Goal: Task Accomplishment & Management: Manage account settings

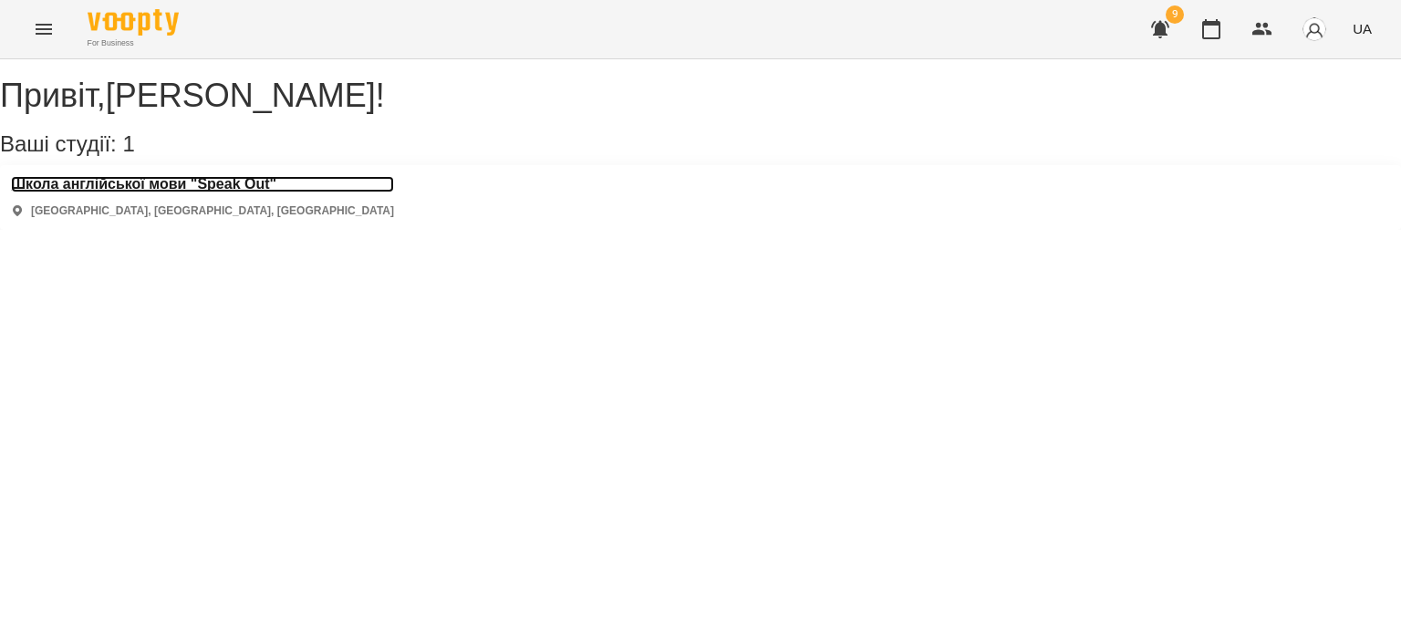
click at [269, 192] on h3 "Школа англійської мови "Speak Out"" at bounding box center [202, 184] width 383 height 16
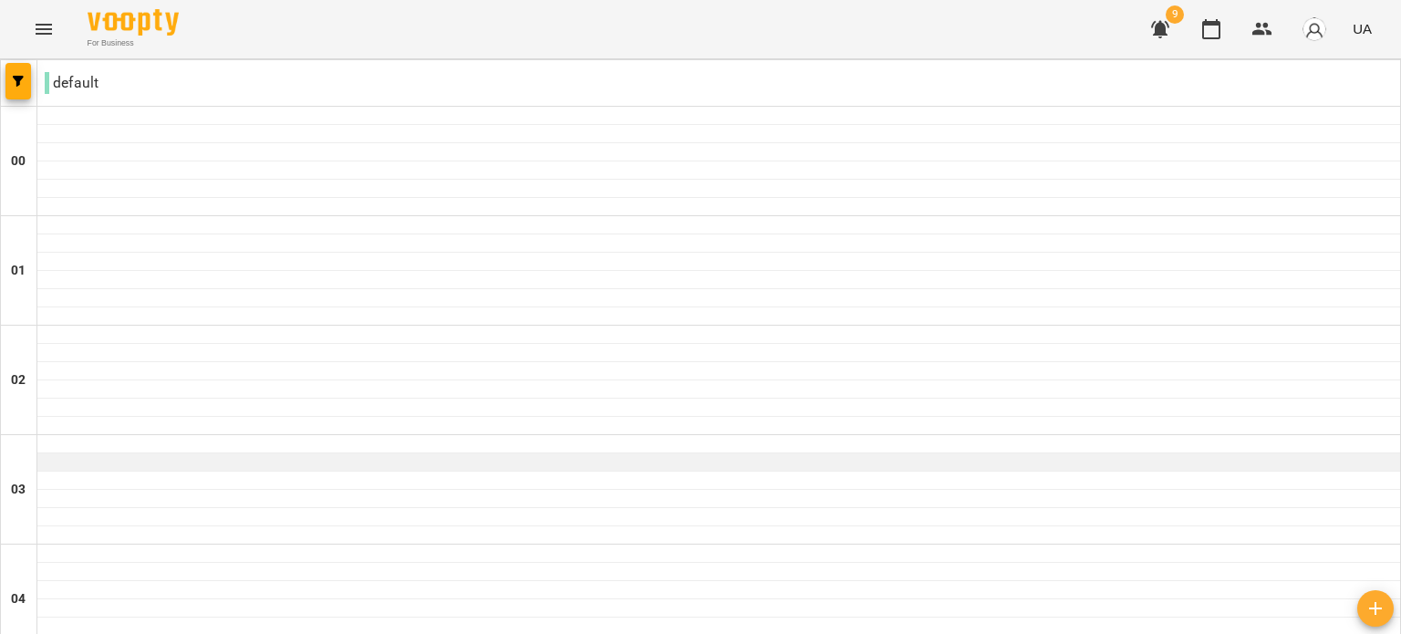
scroll to position [823, 0]
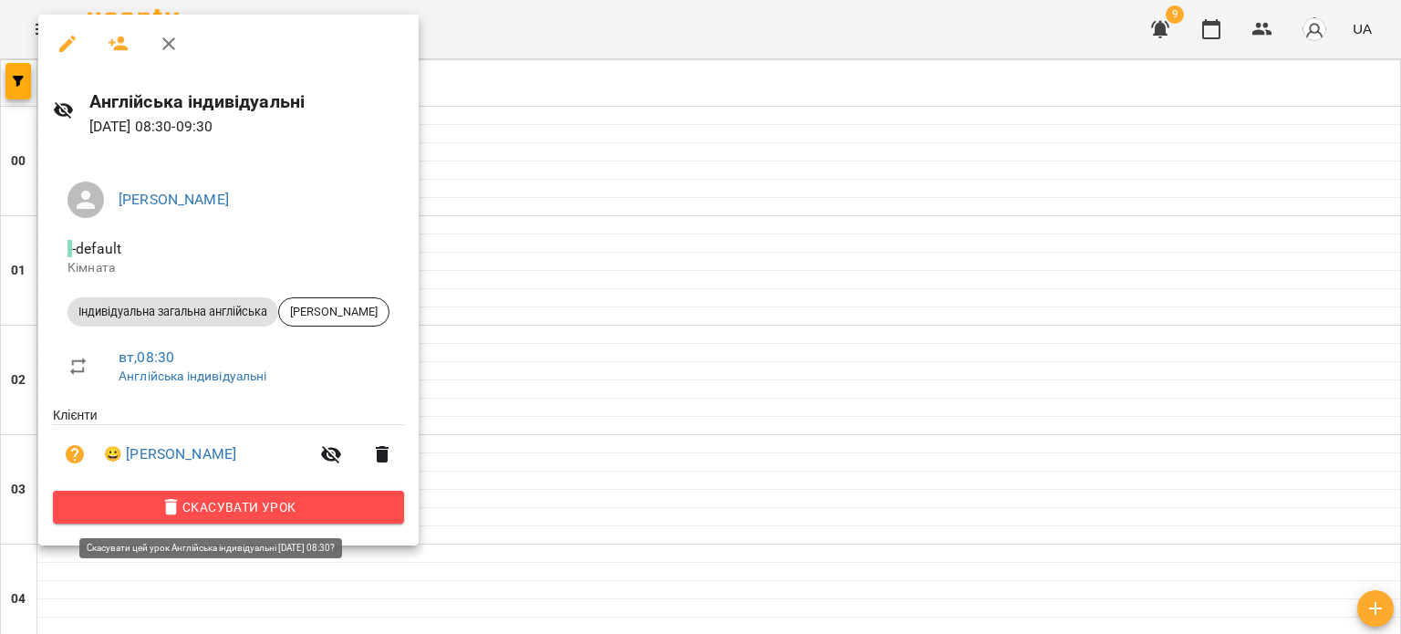
click at [255, 514] on span "Скасувати Урок" at bounding box center [229, 507] width 322 height 22
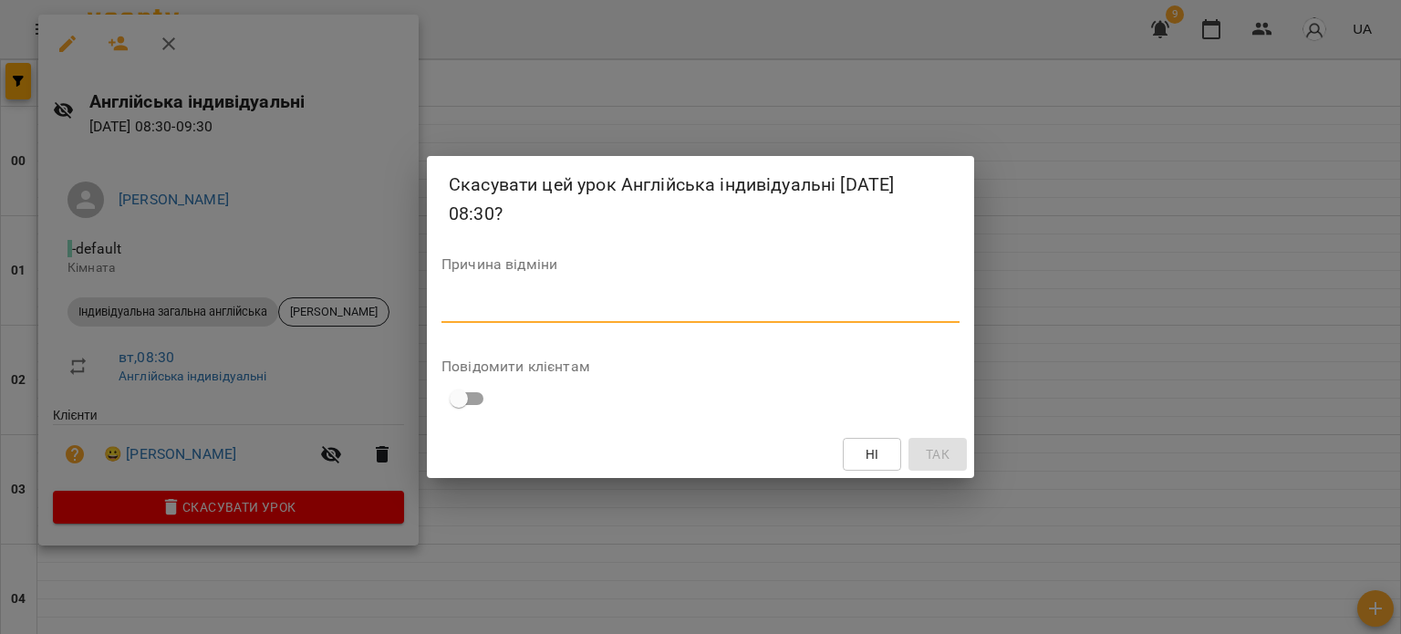
click at [602, 301] on textarea at bounding box center [700, 307] width 518 height 17
type textarea "**********"
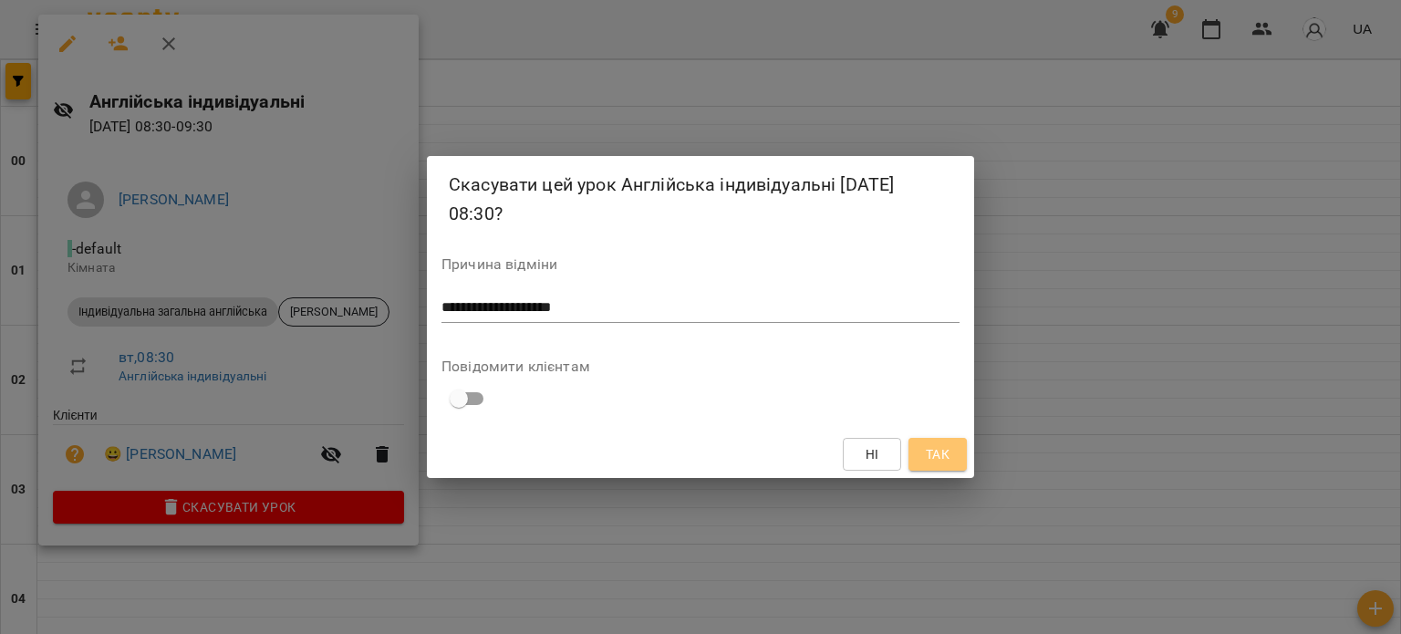
click at [933, 447] on span "Так" at bounding box center [938, 454] width 24 height 22
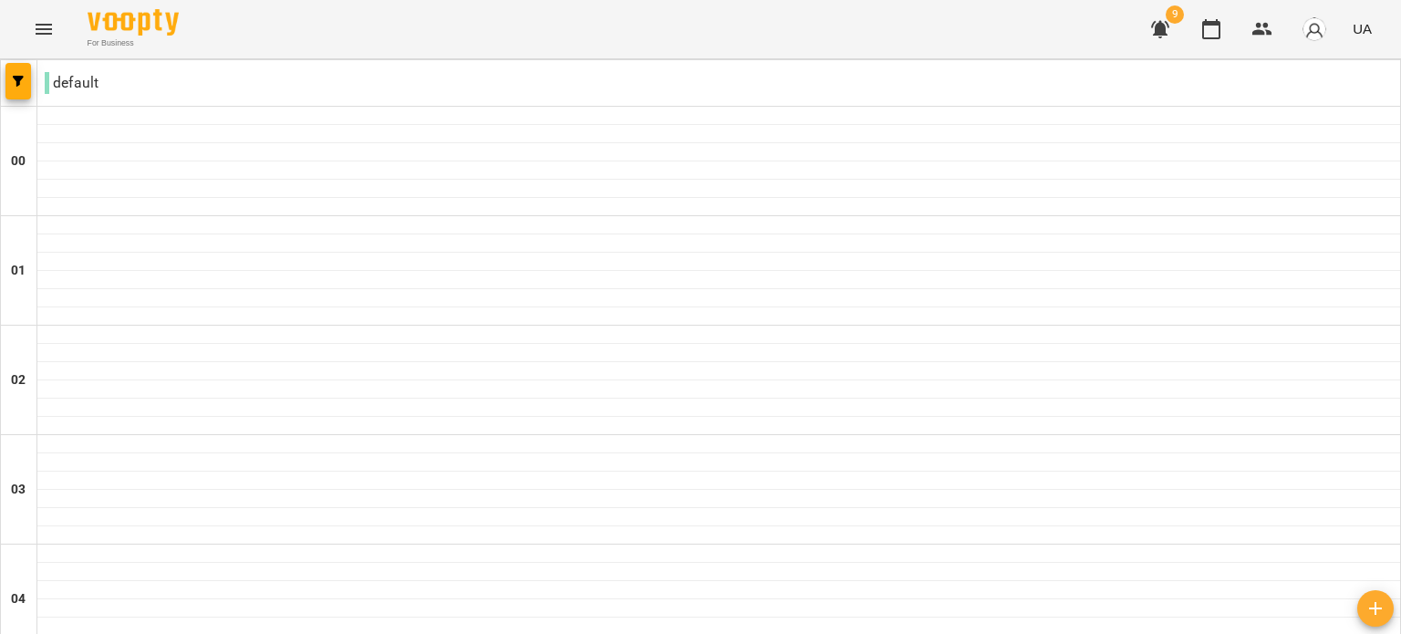
scroll to position [872, 0]
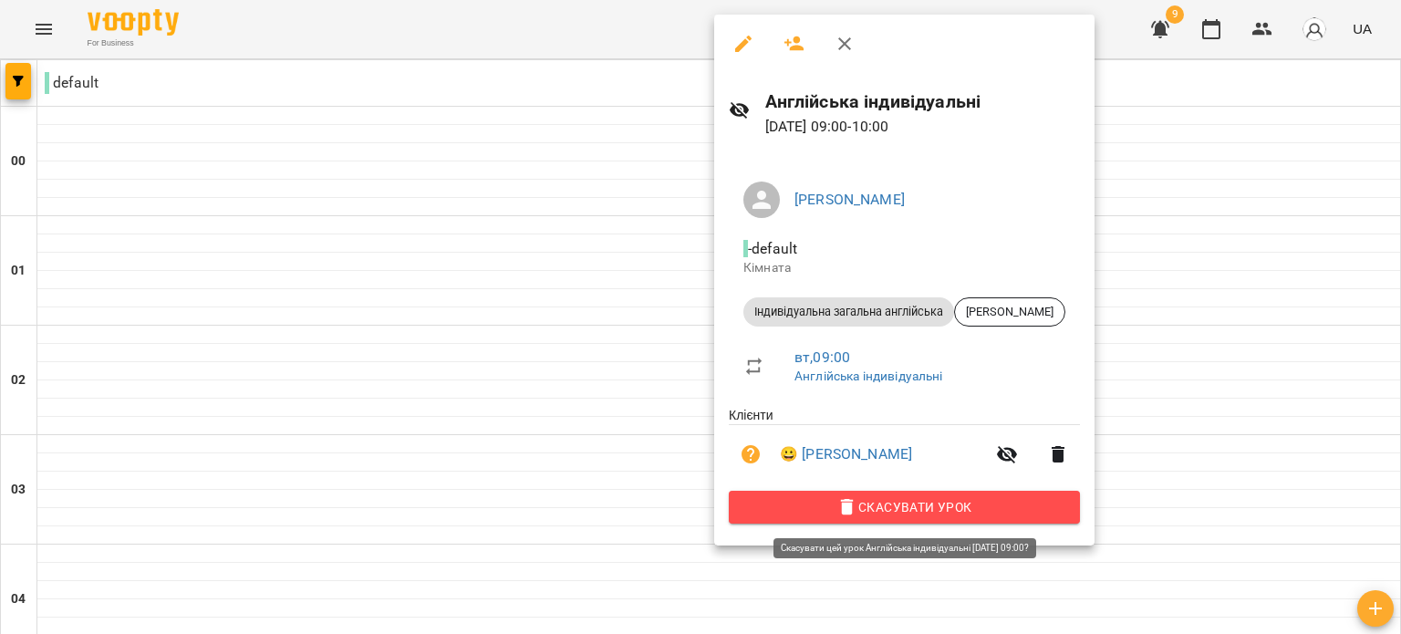
click at [855, 504] on icon "button" at bounding box center [847, 507] width 22 height 22
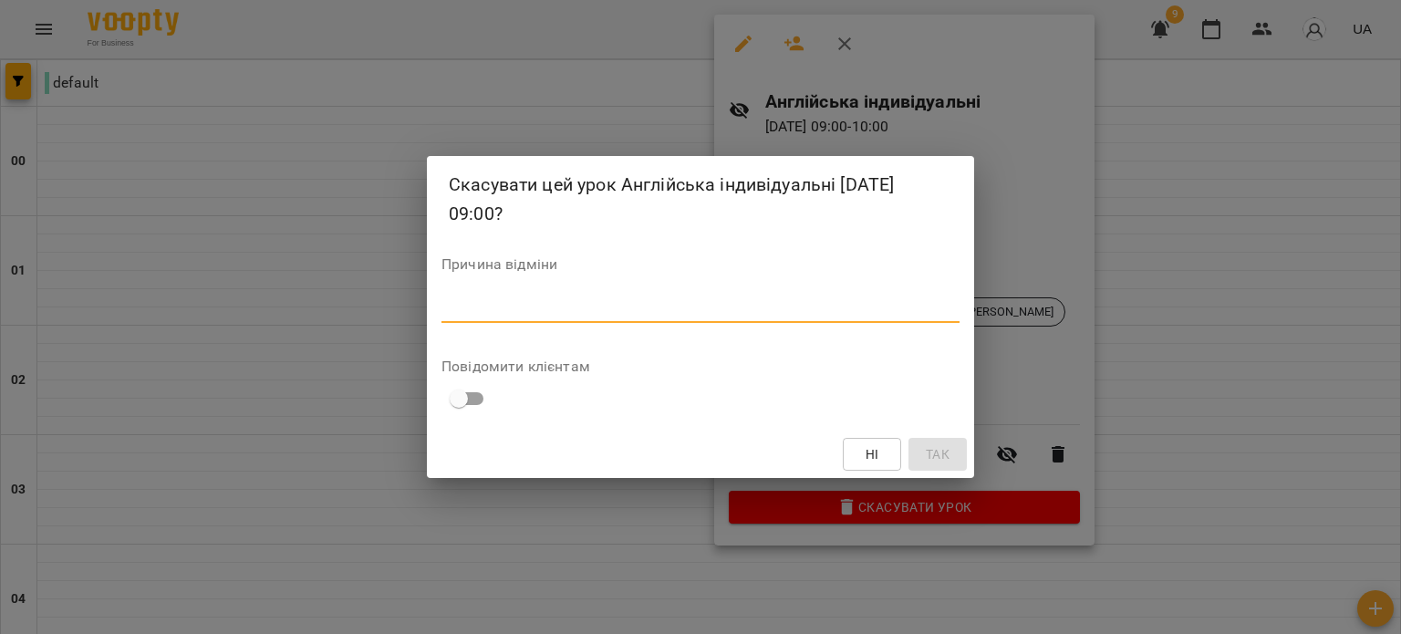
click at [844, 309] on textarea at bounding box center [700, 307] width 518 height 17
type textarea "**********"
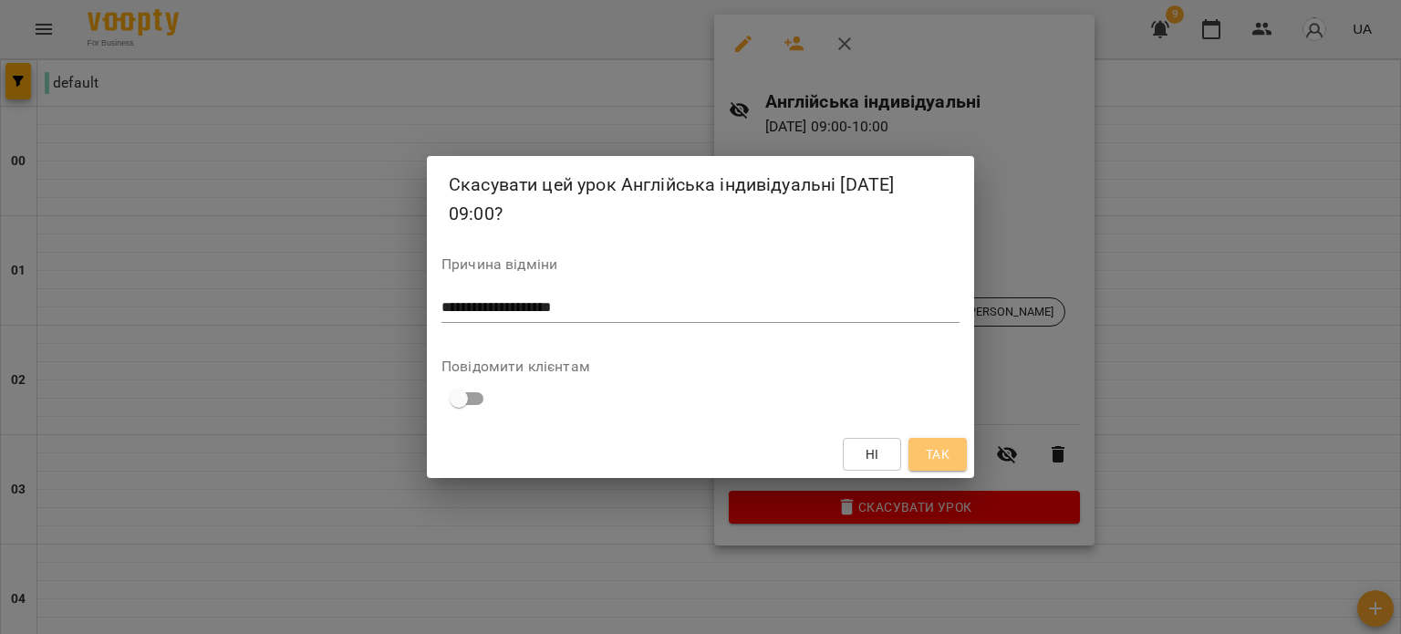
click at [928, 441] on button "Так" at bounding box center [938, 454] width 58 height 33
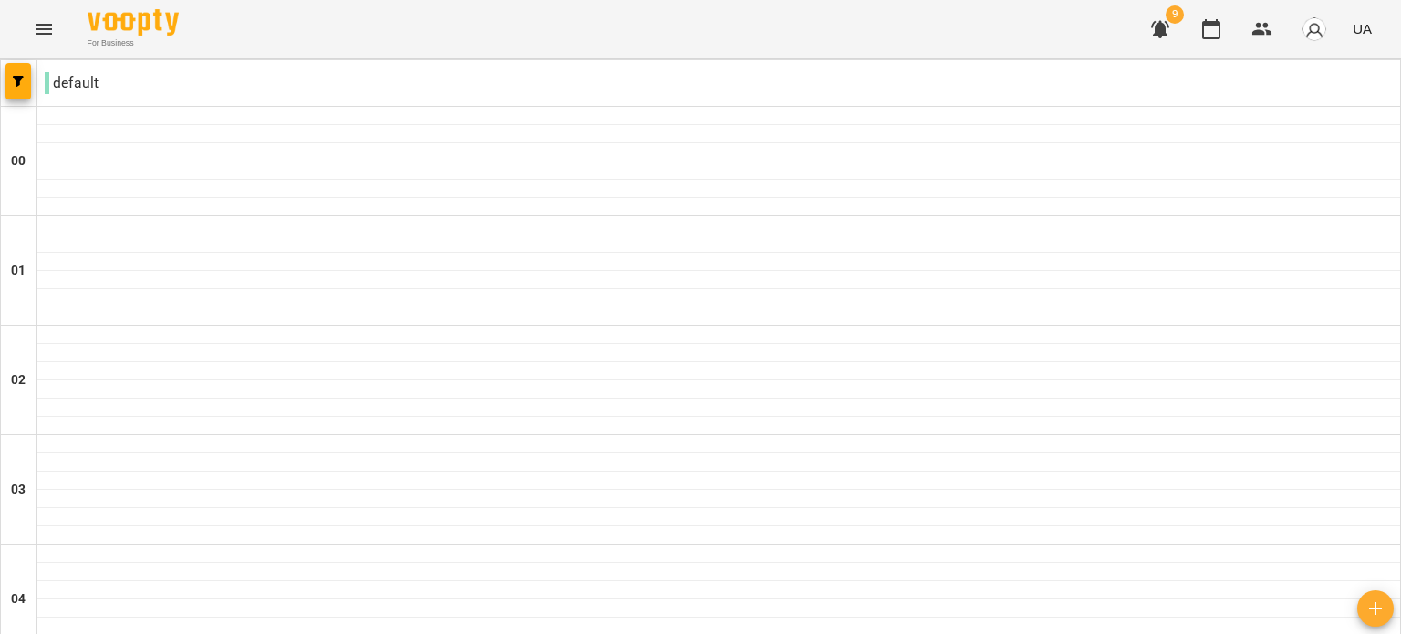
scroll to position [1836, 0]
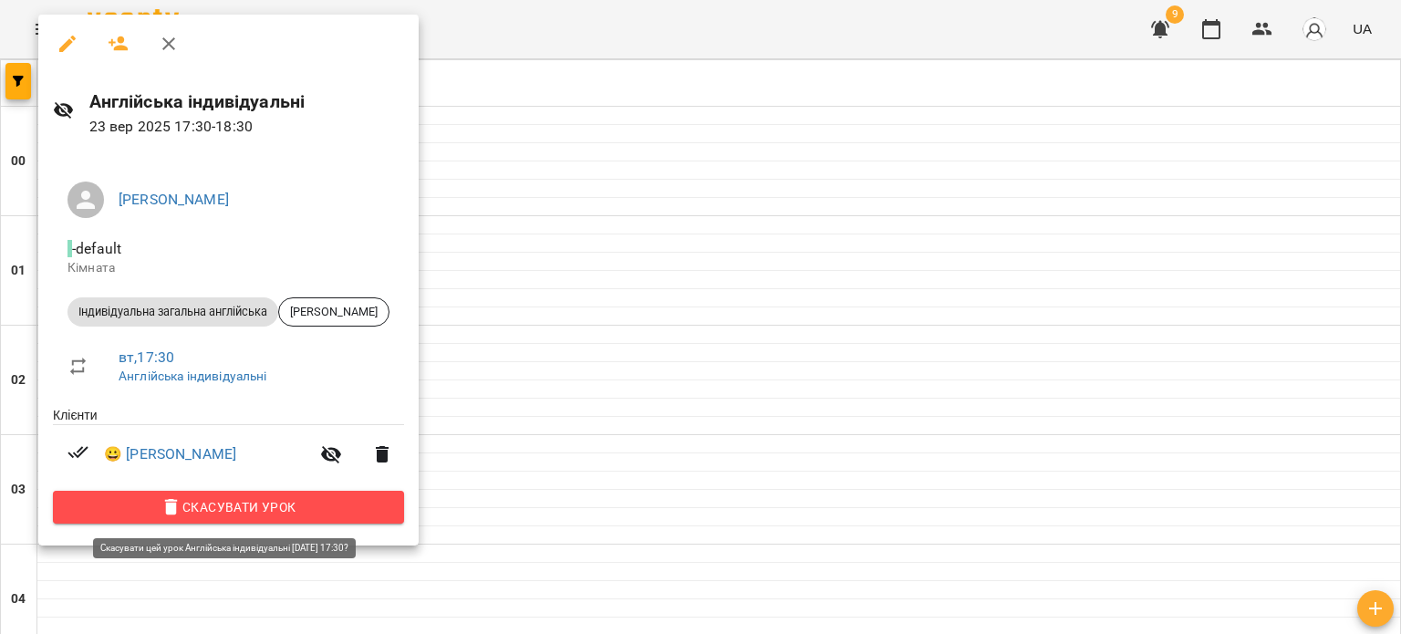
click at [243, 510] on span "Скасувати Урок" at bounding box center [229, 507] width 322 height 22
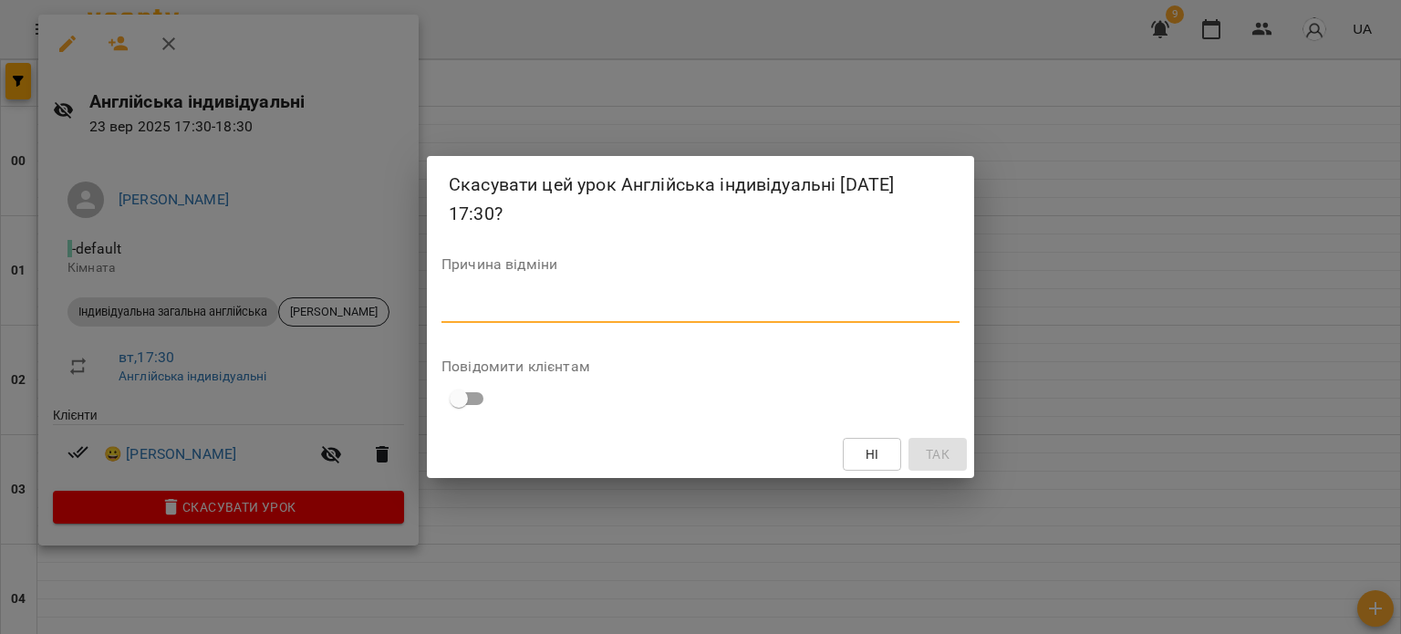
click at [517, 312] on textarea at bounding box center [700, 307] width 518 height 17
type textarea "**********"
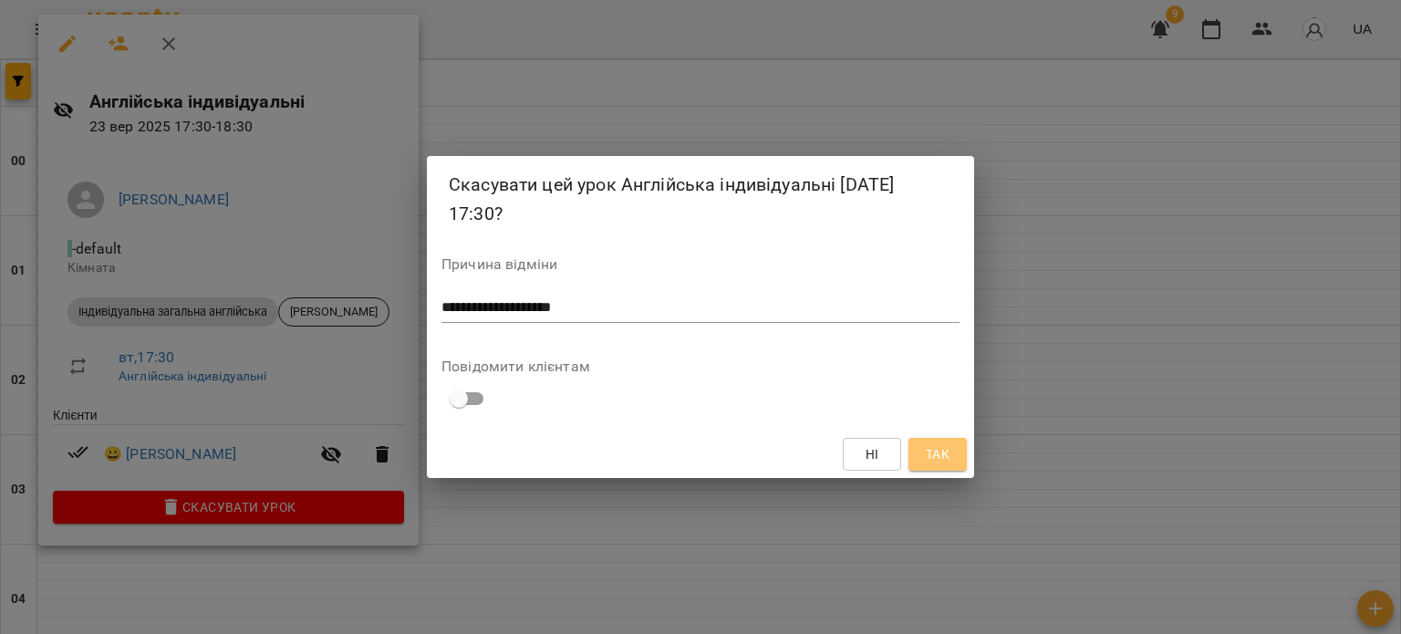
click at [927, 451] on span "Так" at bounding box center [938, 454] width 24 height 22
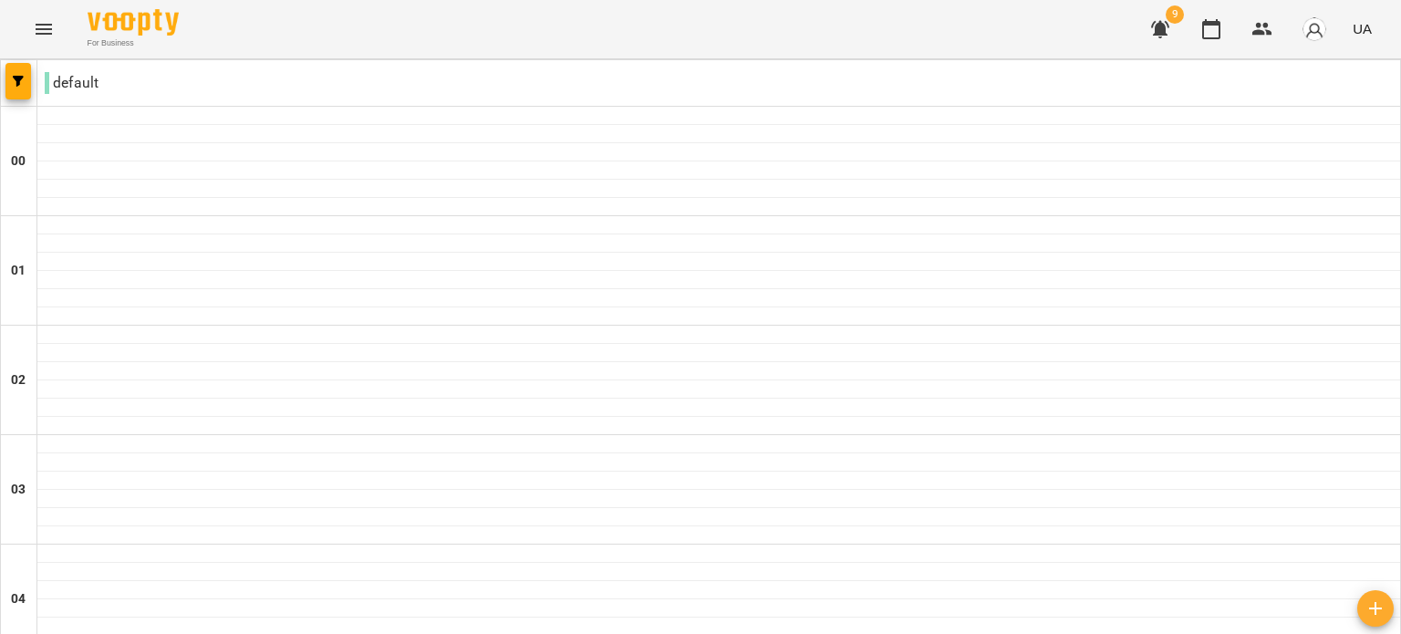
scroll to position [2110, 0]
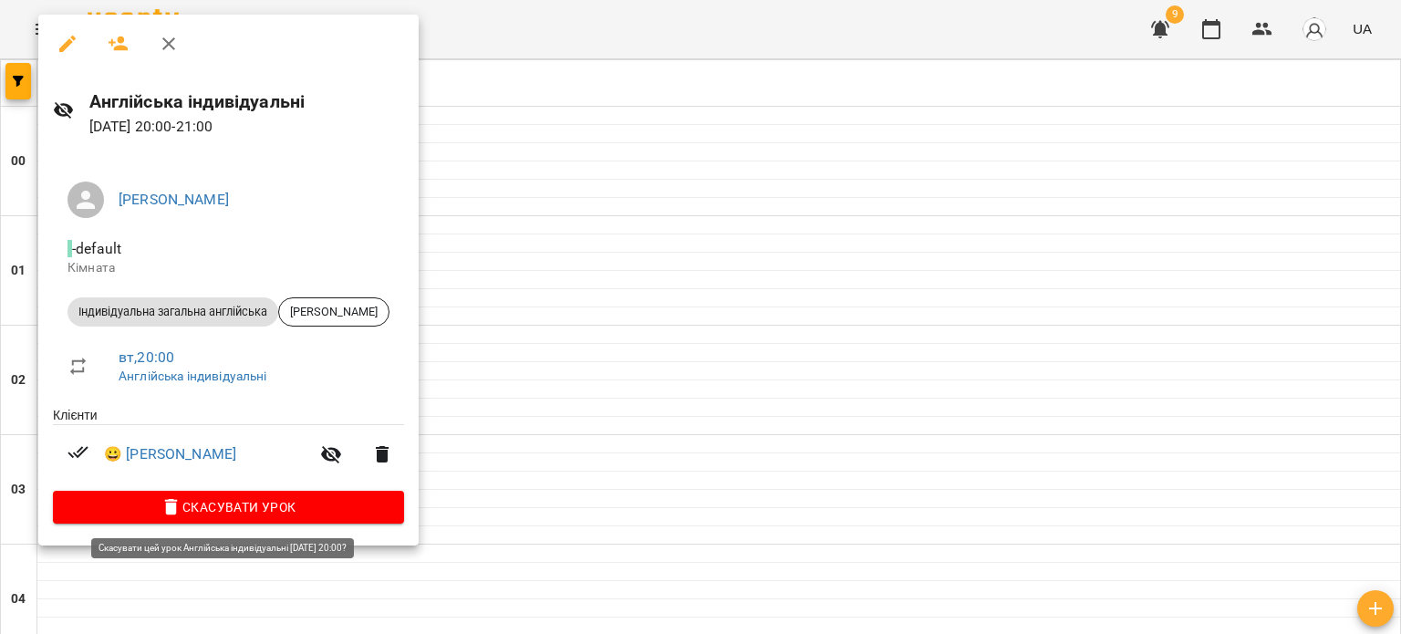
drag, startPoint x: 282, startPoint y: 503, endPoint x: 261, endPoint y: 517, distance: 25.6
click at [261, 517] on span "Скасувати Урок" at bounding box center [229, 507] width 322 height 22
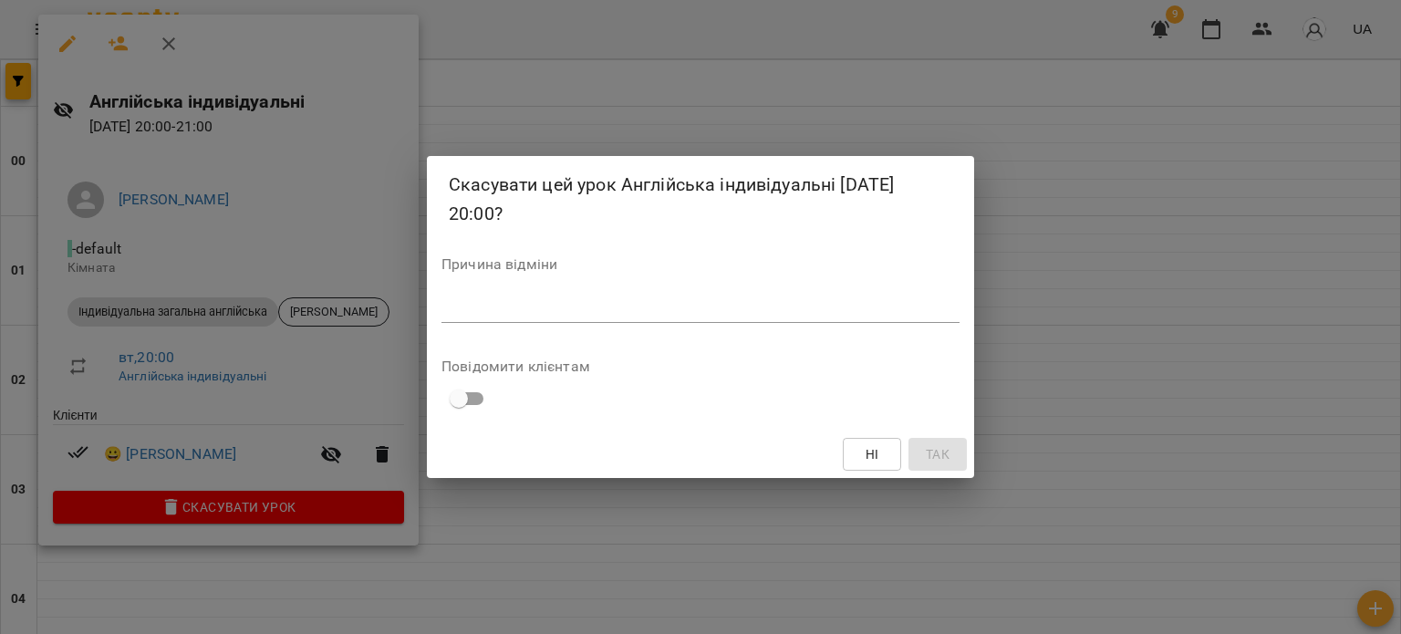
click at [261, 517] on div "Скасувати цей урок Англійська індивідуальні [DATE] 20:00? Причина відміни * Пов…" at bounding box center [700, 317] width 1401 height 634
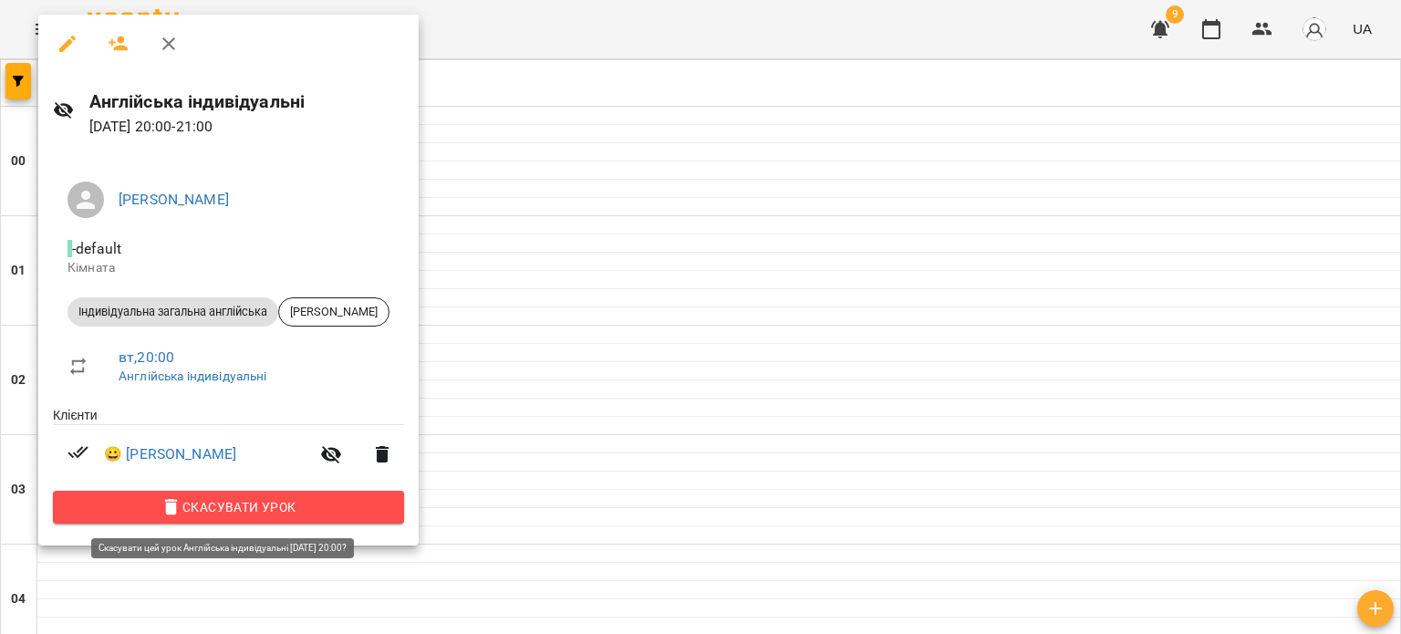
click at [261, 517] on span "Скасувати Урок" at bounding box center [229, 507] width 322 height 22
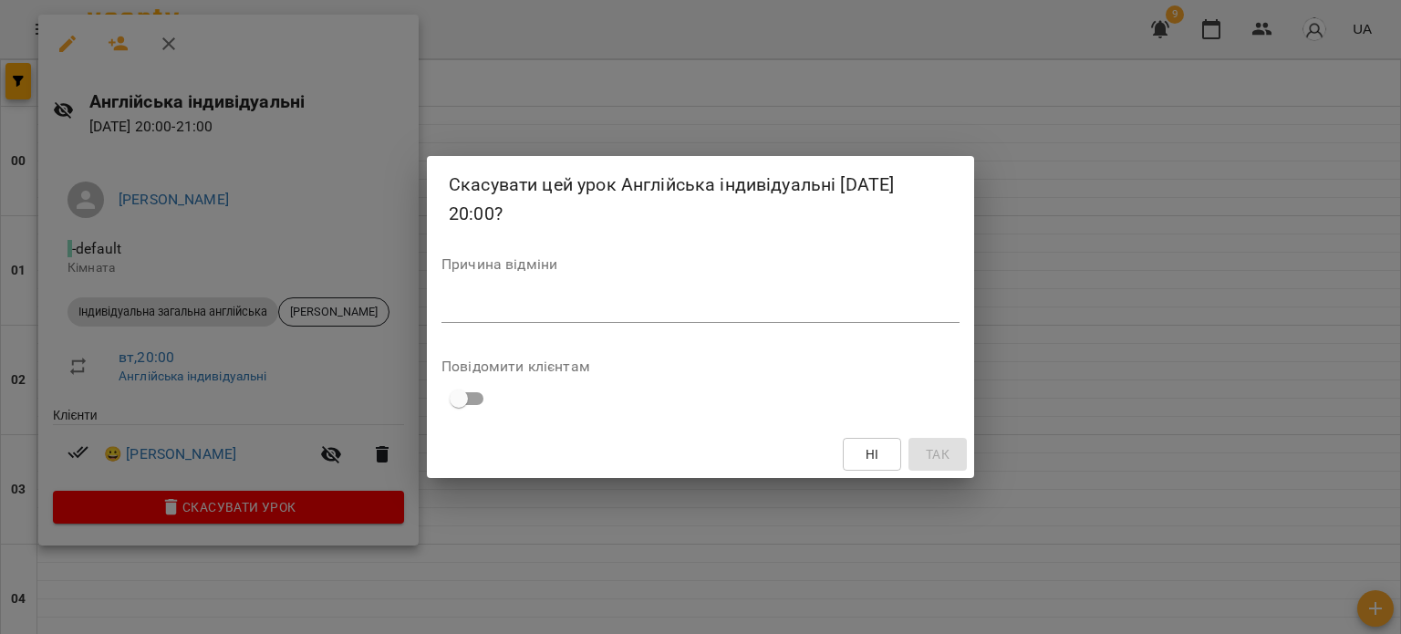
click at [566, 302] on textarea at bounding box center [700, 307] width 518 height 17
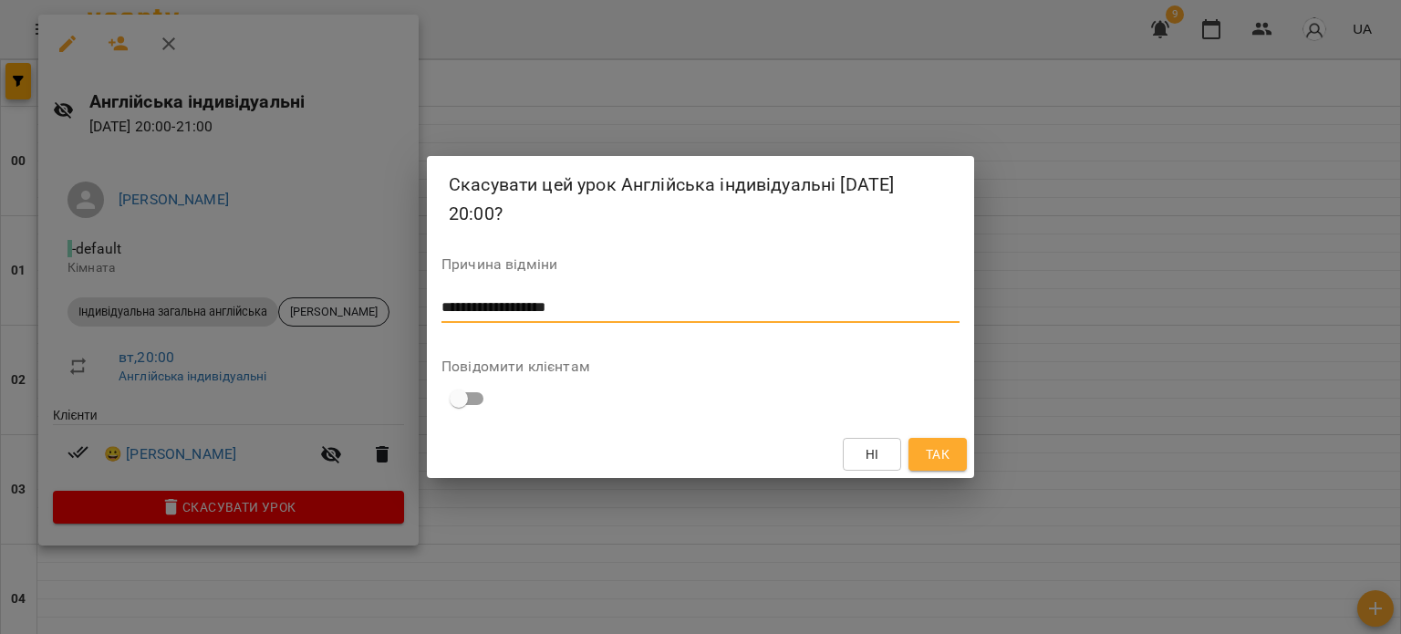
type textarea "**********"
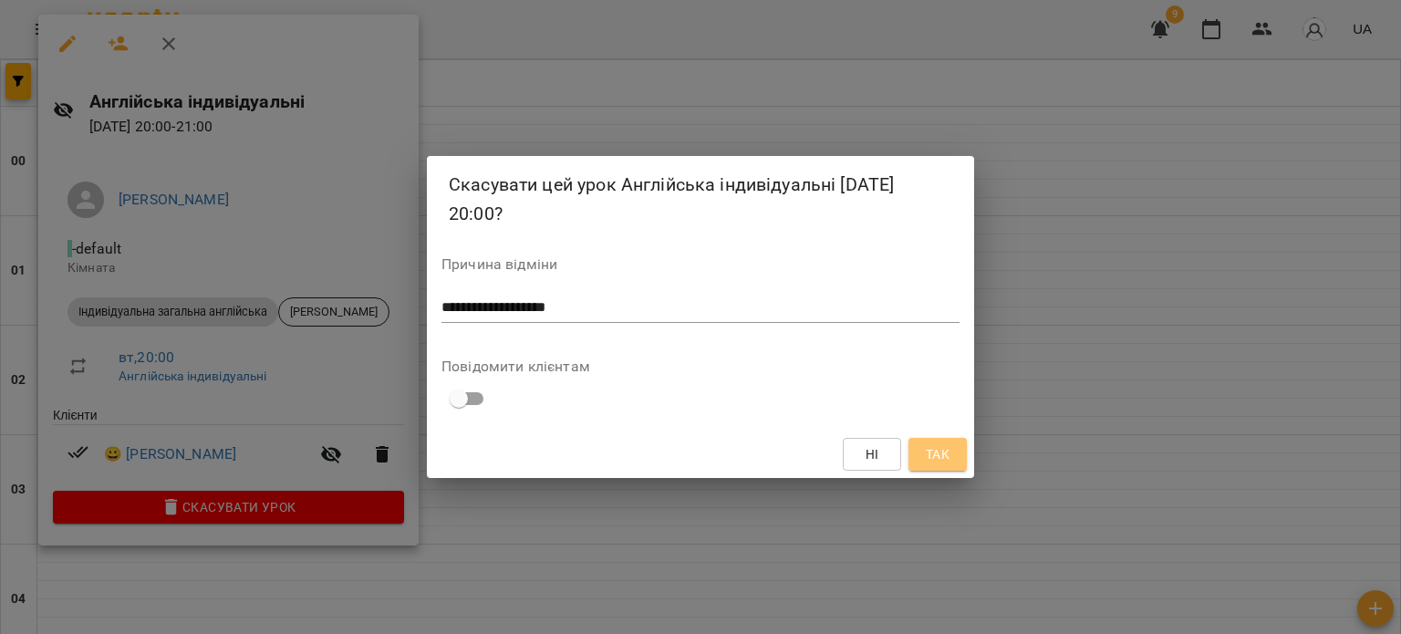
click at [938, 455] on span "Так" at bounding box center [938, 454] width 24 height 22
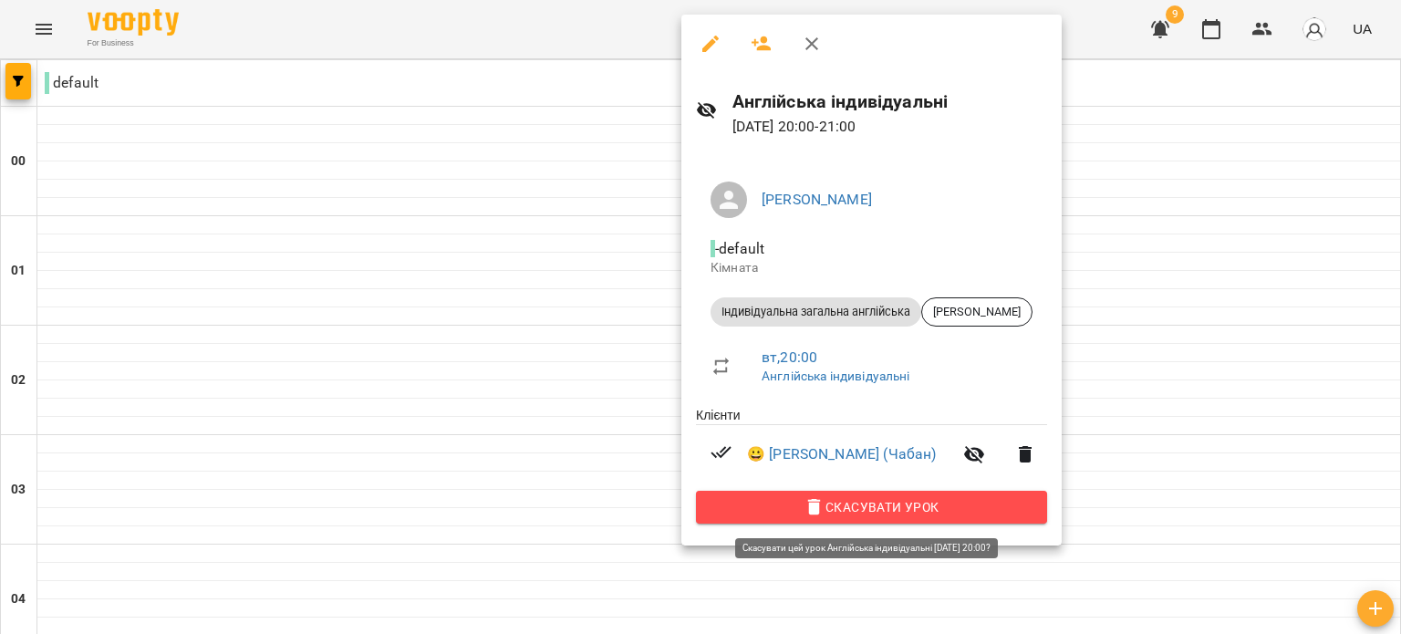
click at [808, 510] on icon "button" at bounding box center [815, 507] width 22 height 22
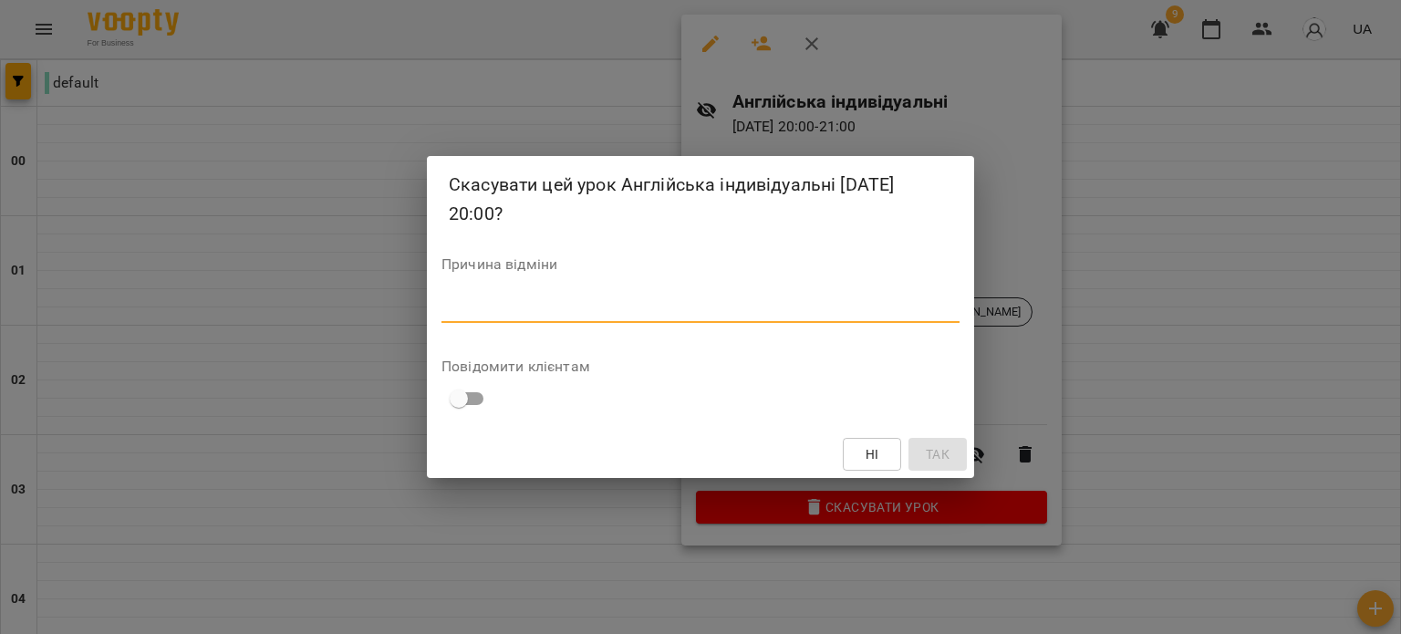
click at [680, 313] on textarea at bounding box center [700, 307] width 518 height 17
type textarea "**********"
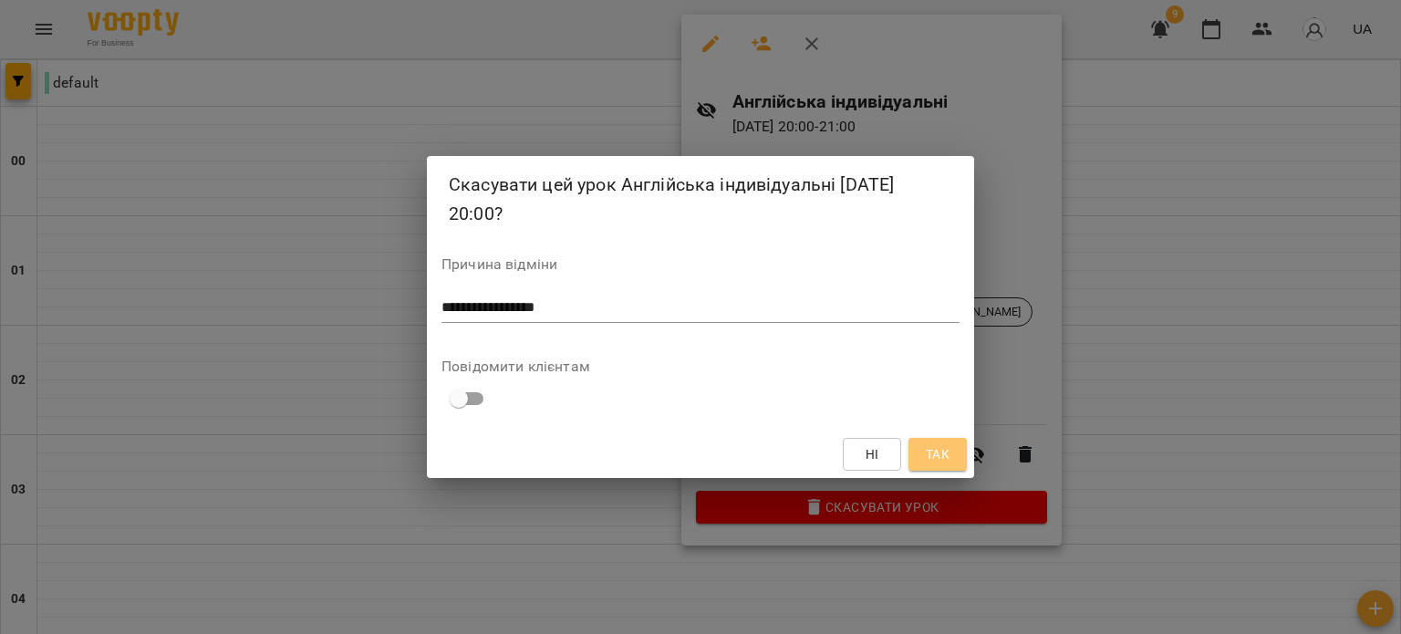
click at [934, 458] on span "Так" at bounding box center [938, 454] width 24 height 22
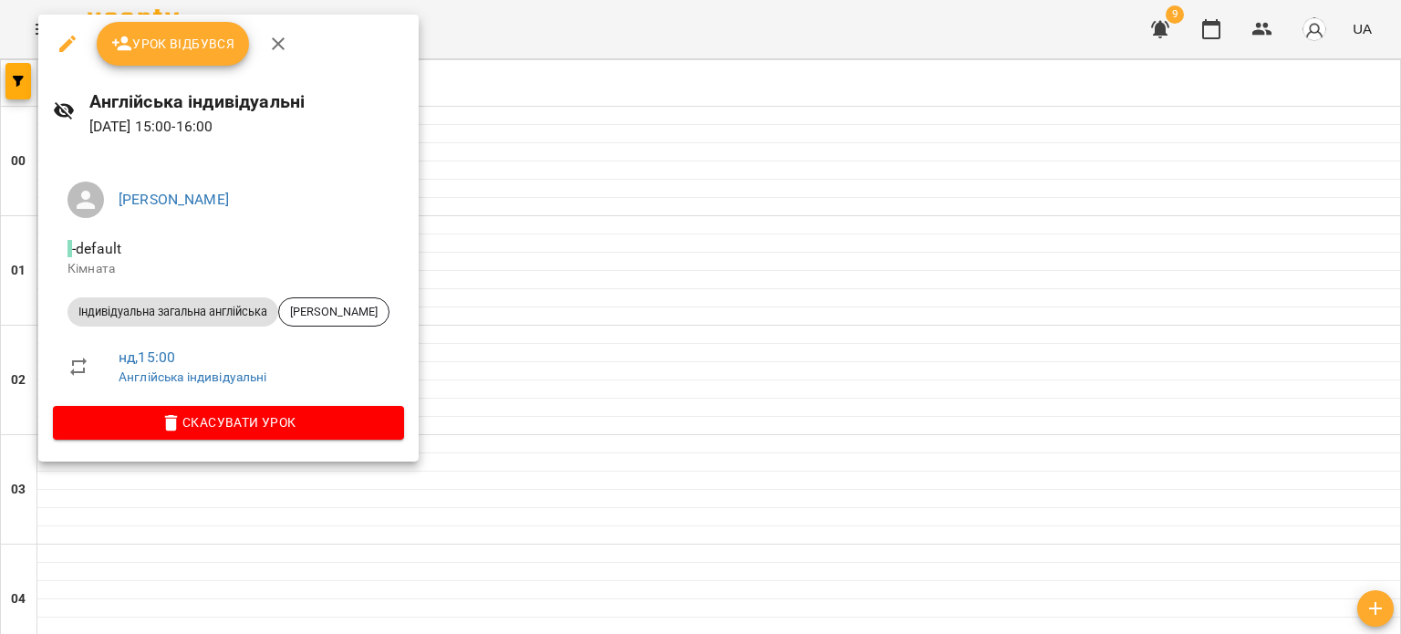
click at [264, 45] on button "button" at bounding box center [278, 44] width 44 height 44
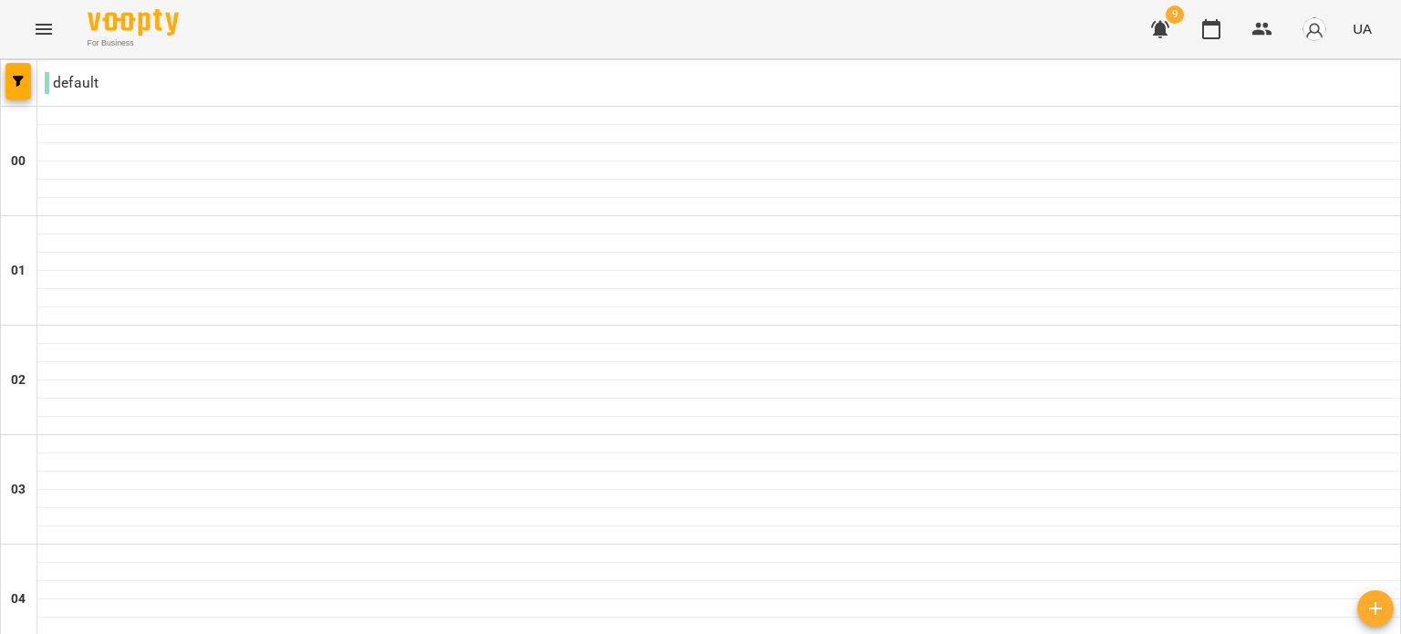
type input "**********"
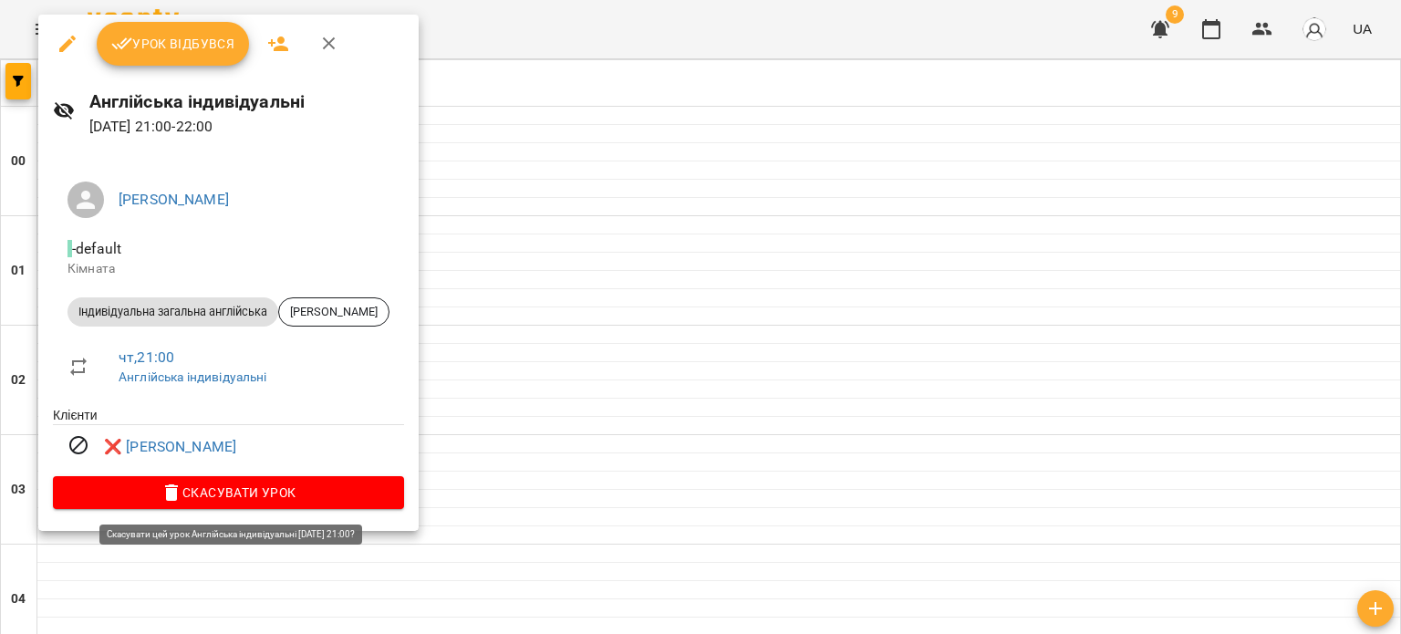
click at [215, 489] on span "Скасувати Урок" at bounding box center [229, 493] width 322 height 22
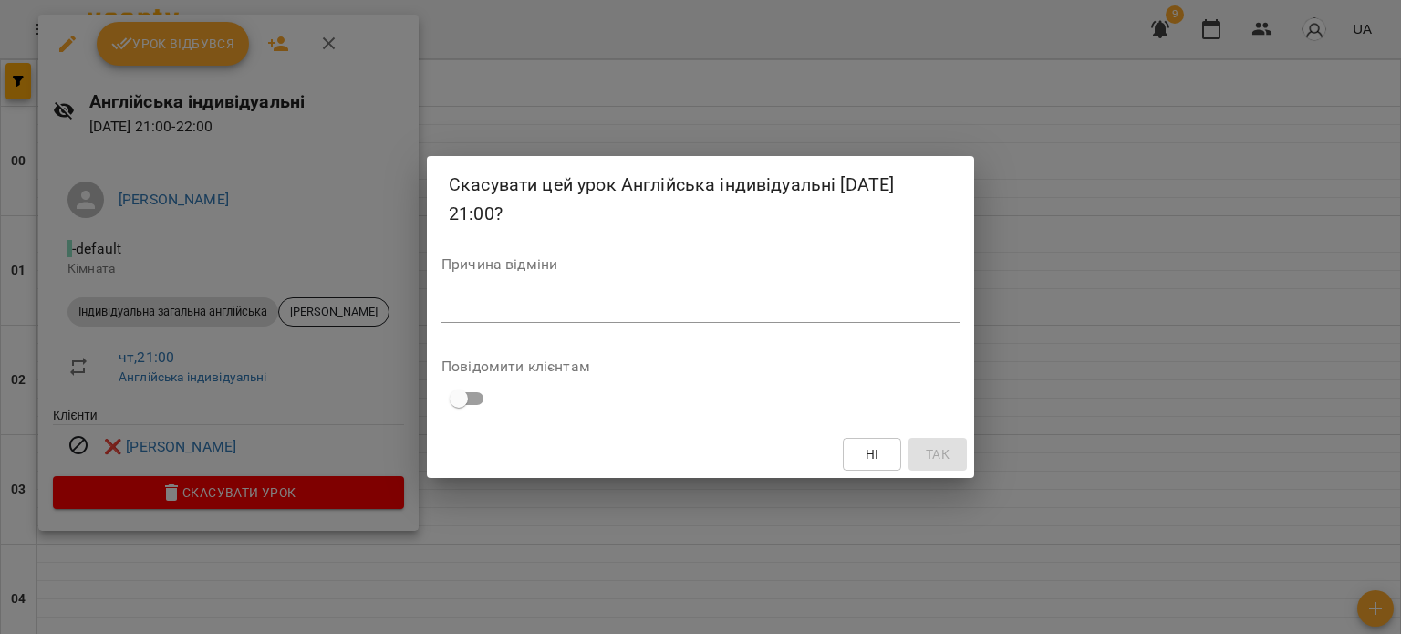
drag, startPoint x: 560, startPoint y: 285, endPoint x: 558, endPoint y: 299, distance: 14.7
click at [558, 299] on div "Причина відміни *" at bounding box center [700, 293] width 518 height 73
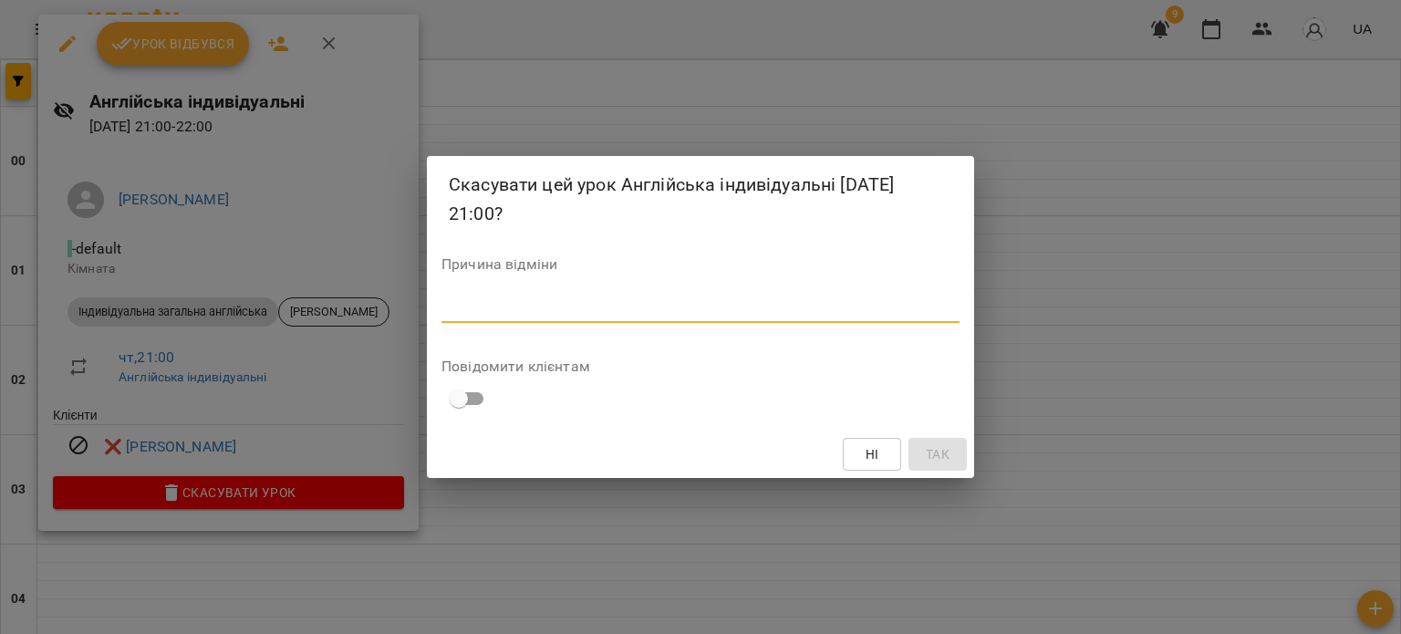
click at [558, 299] on textarea at bounding box center [700, 307] width 518 height 17
type textarea "*******"
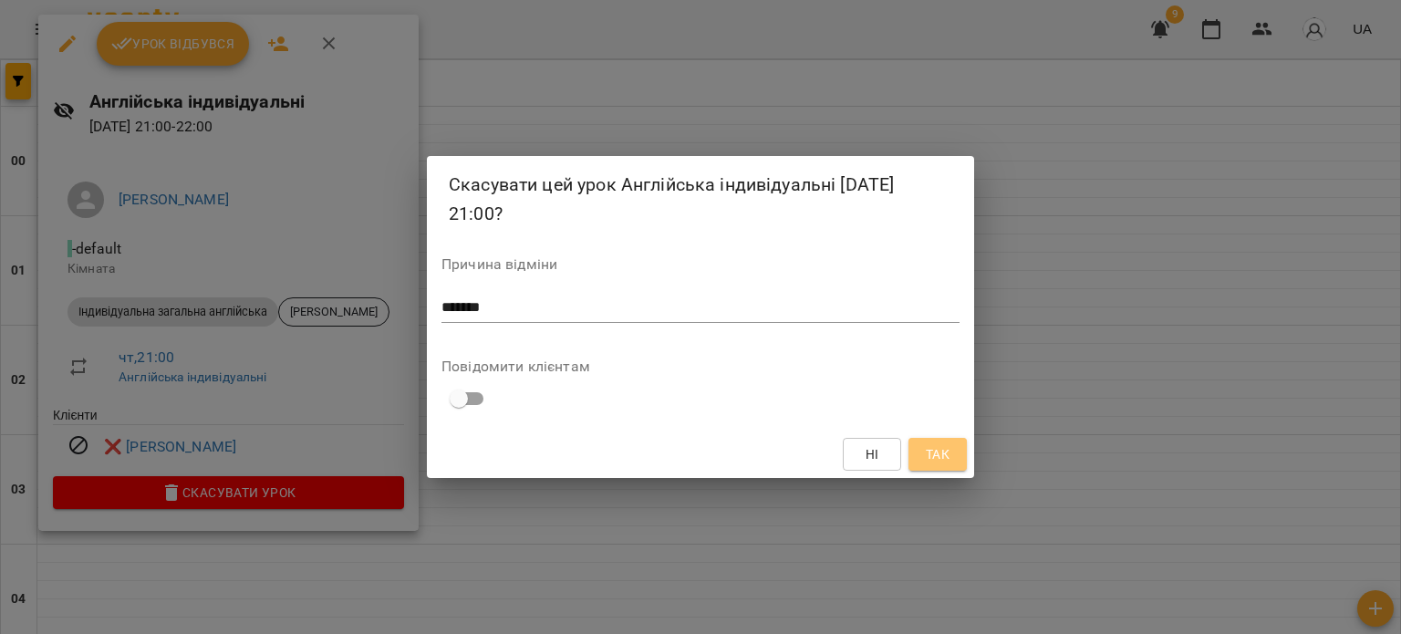
click at [933, 452] on span "Так" at bounding box center [938, 454] width 24 height 22
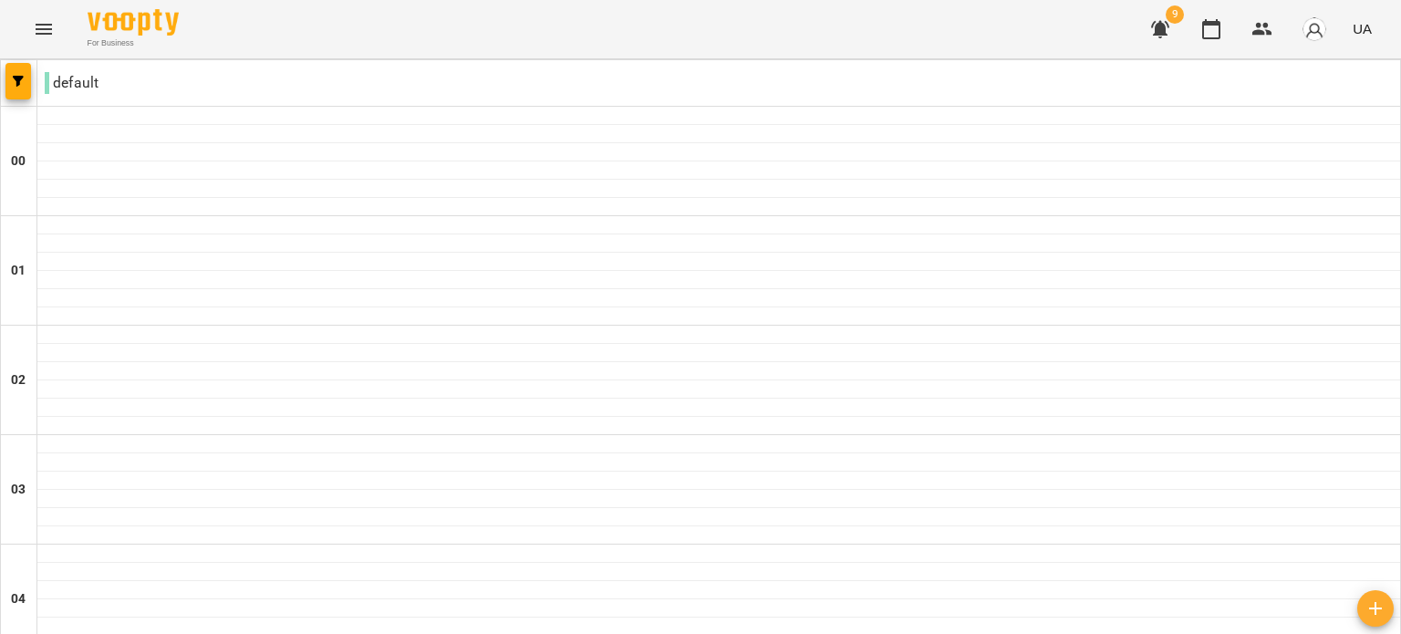
scroll to position [1732, 0]
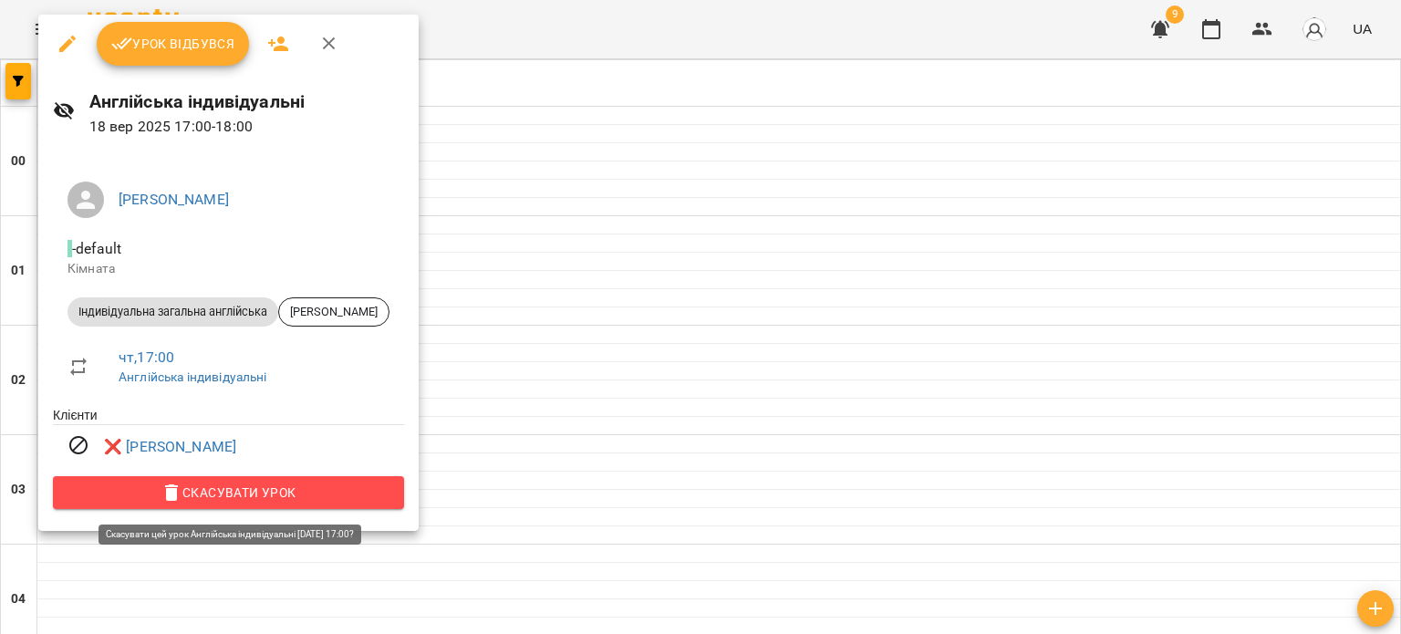
click at [264, 492] on span "Скасувати Урок" at bounding box center [229, 493] width 322 height 22
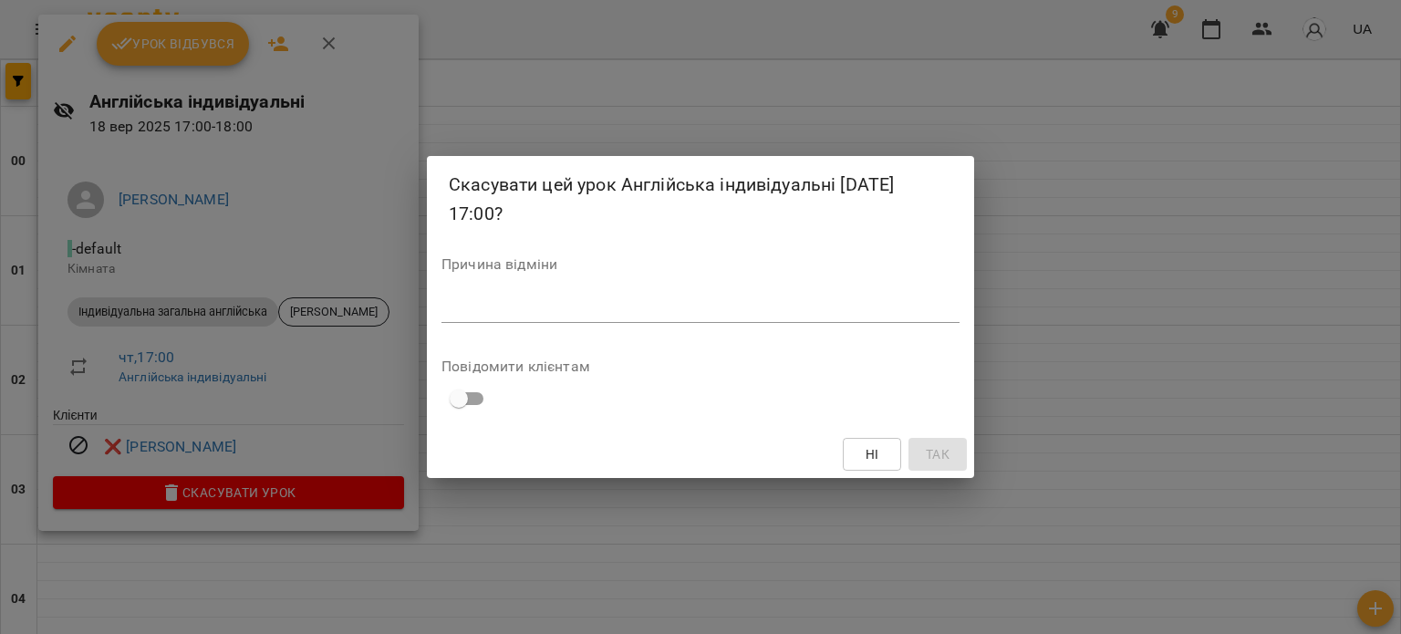
click at [518, 317] on div "*" at bounding box center [700, 308] width 518 height 29
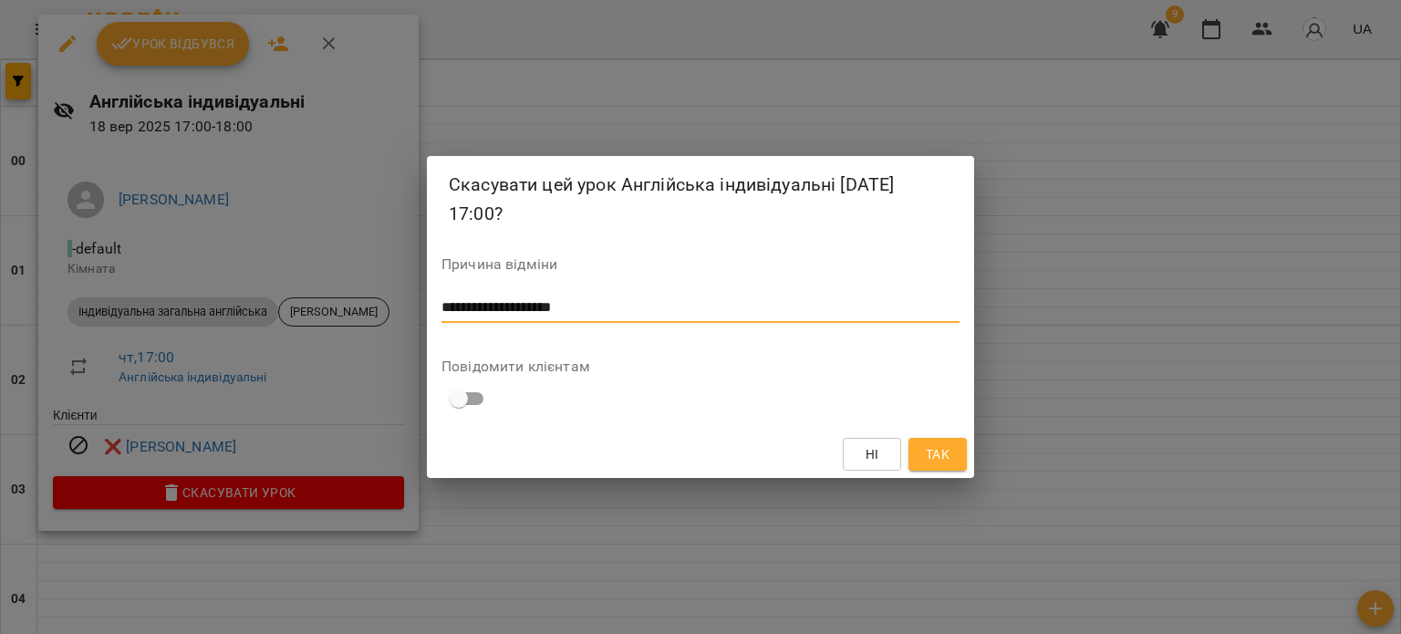
type textarea "**********"
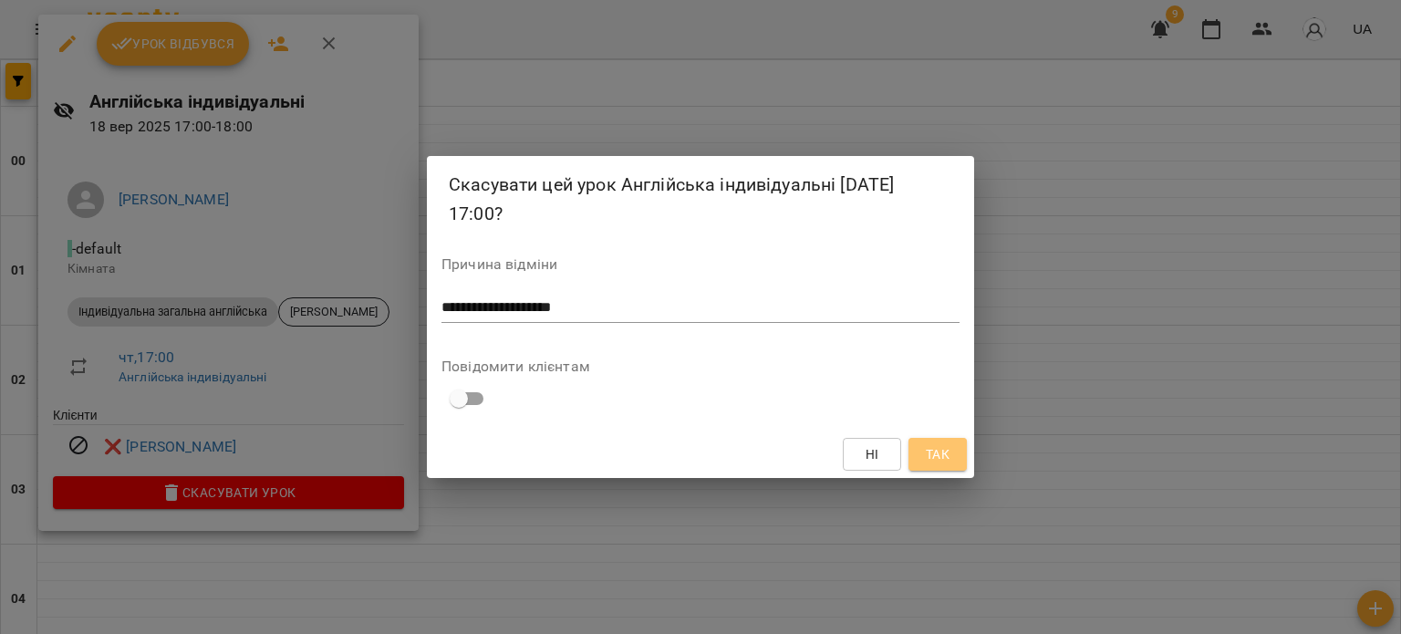
click at [950, 454] on span "Так" at bounding box center [937, 454] width 29 height 22
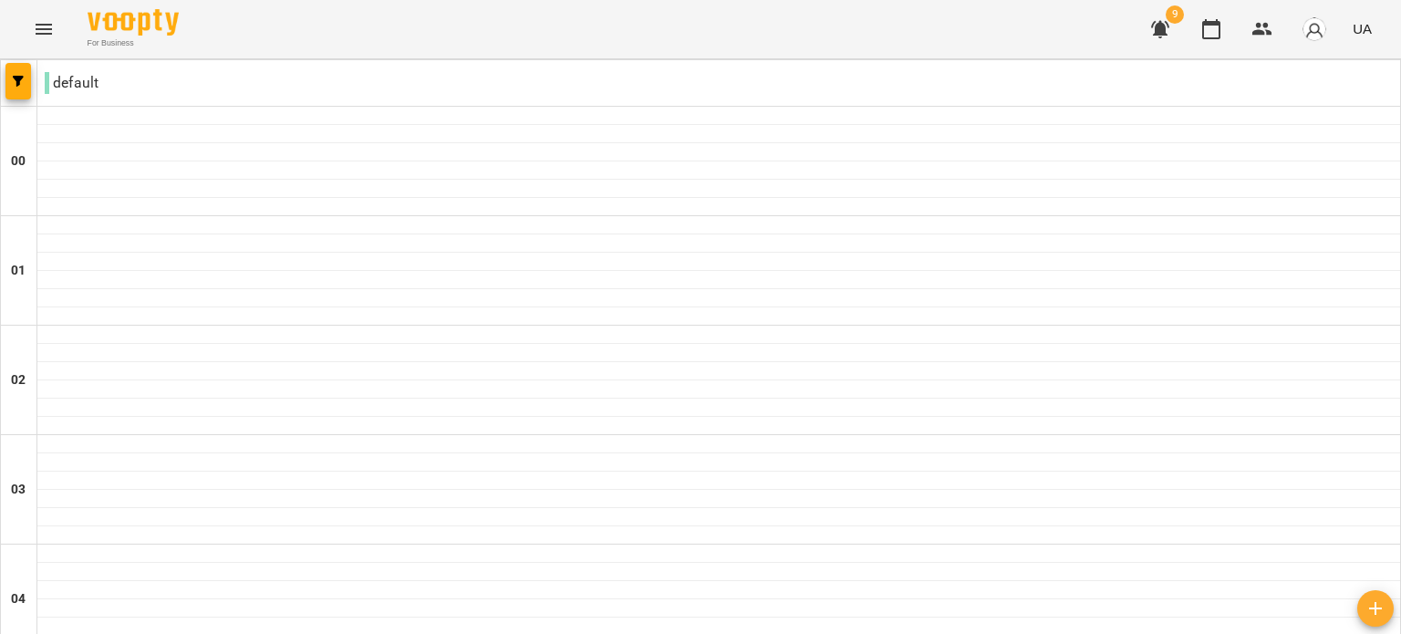
scroll to position [678, 0]
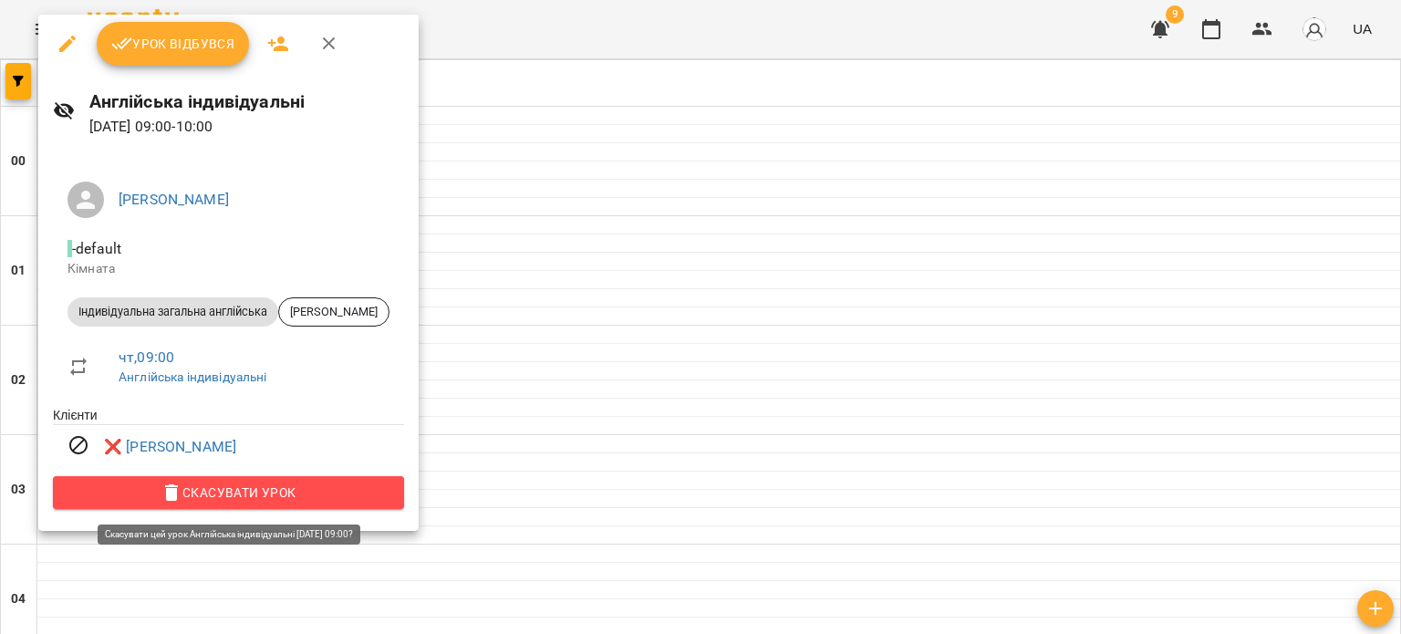
click at [258, 494] on span "Скасувати Урок" at bounding box center [229, 493] width 322 height 22
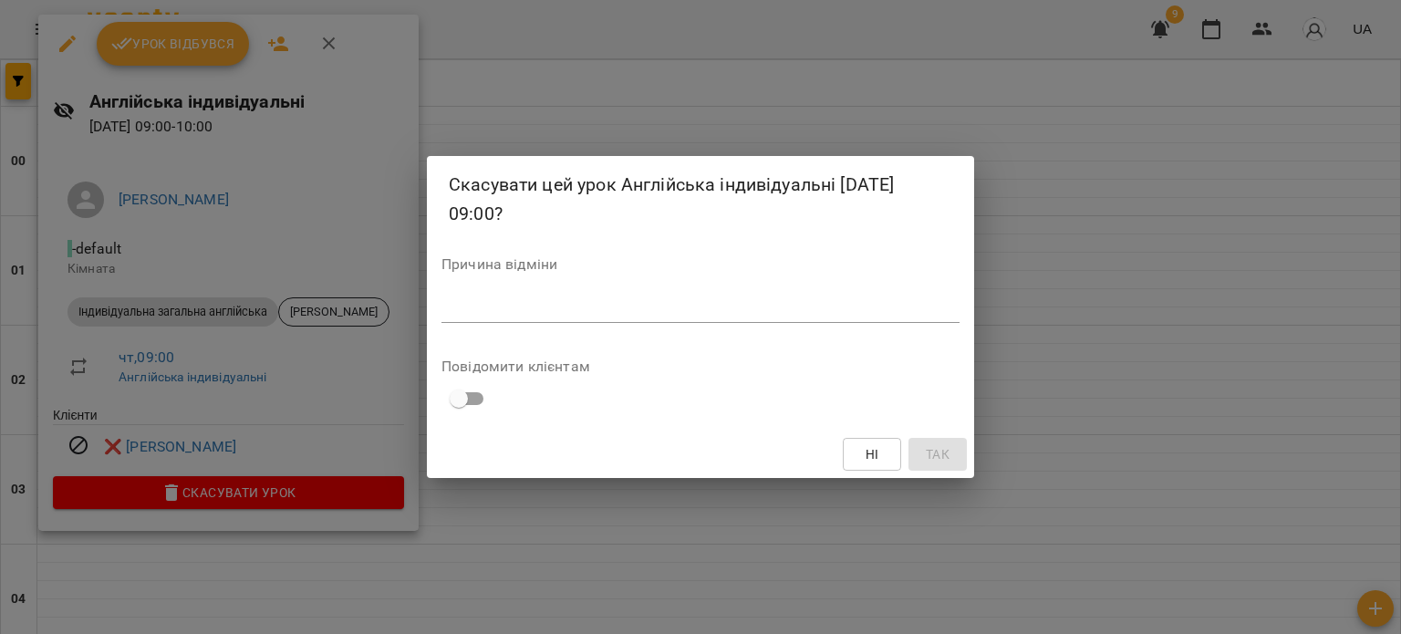
click at [582, 305] on textarea at bounding box center [700, 307] width 518 height 17
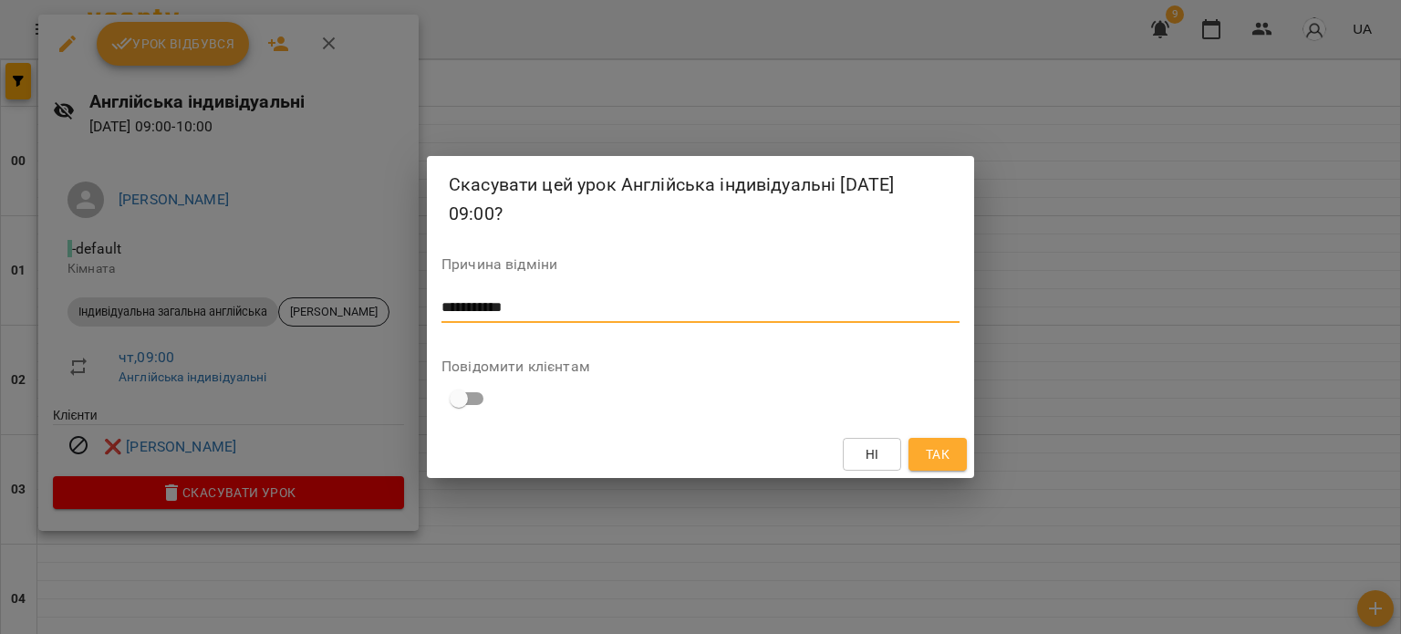
type textarea "**********"
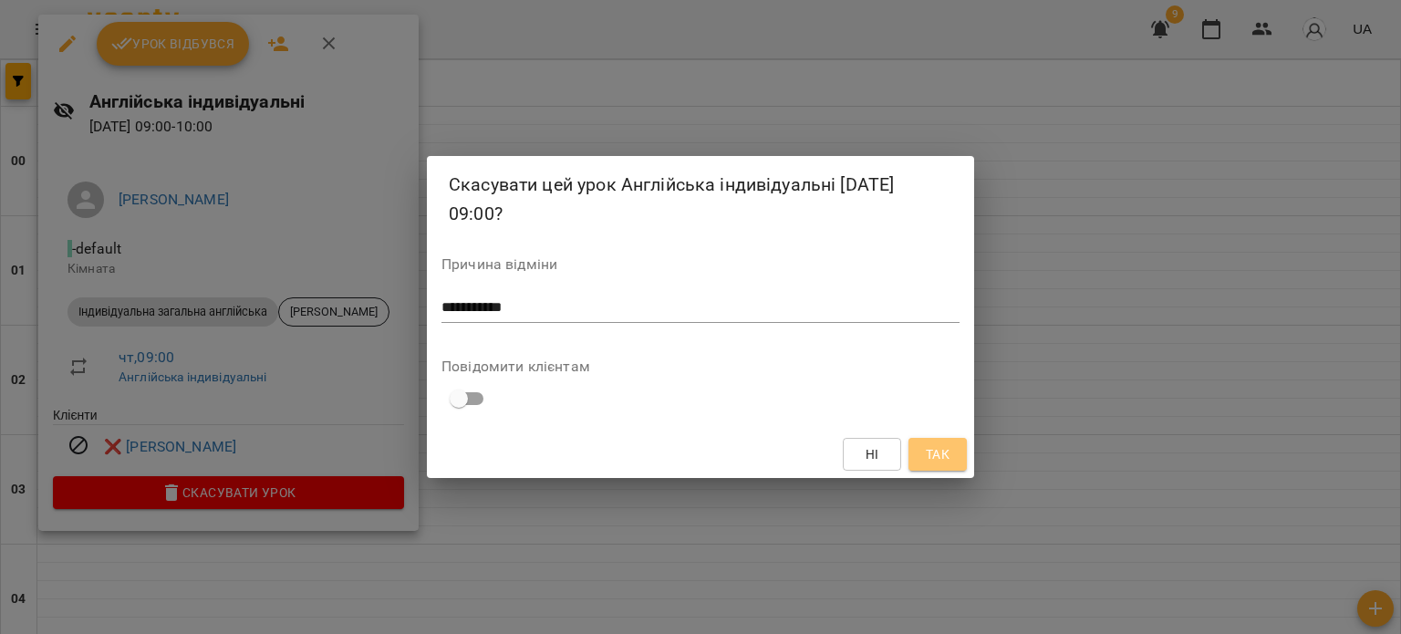
click at [943, 455] on span "Так" at bounding box center [938, 454] width 24 height 22
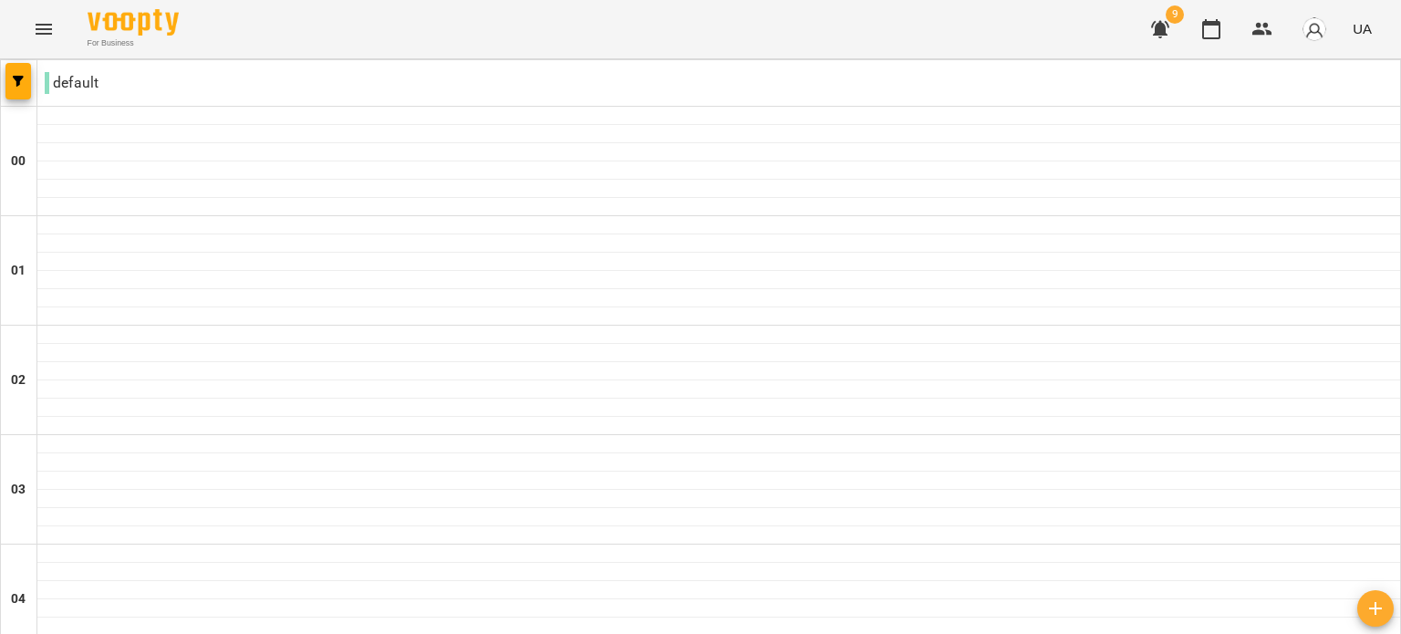
scroll to position [2111, 0]
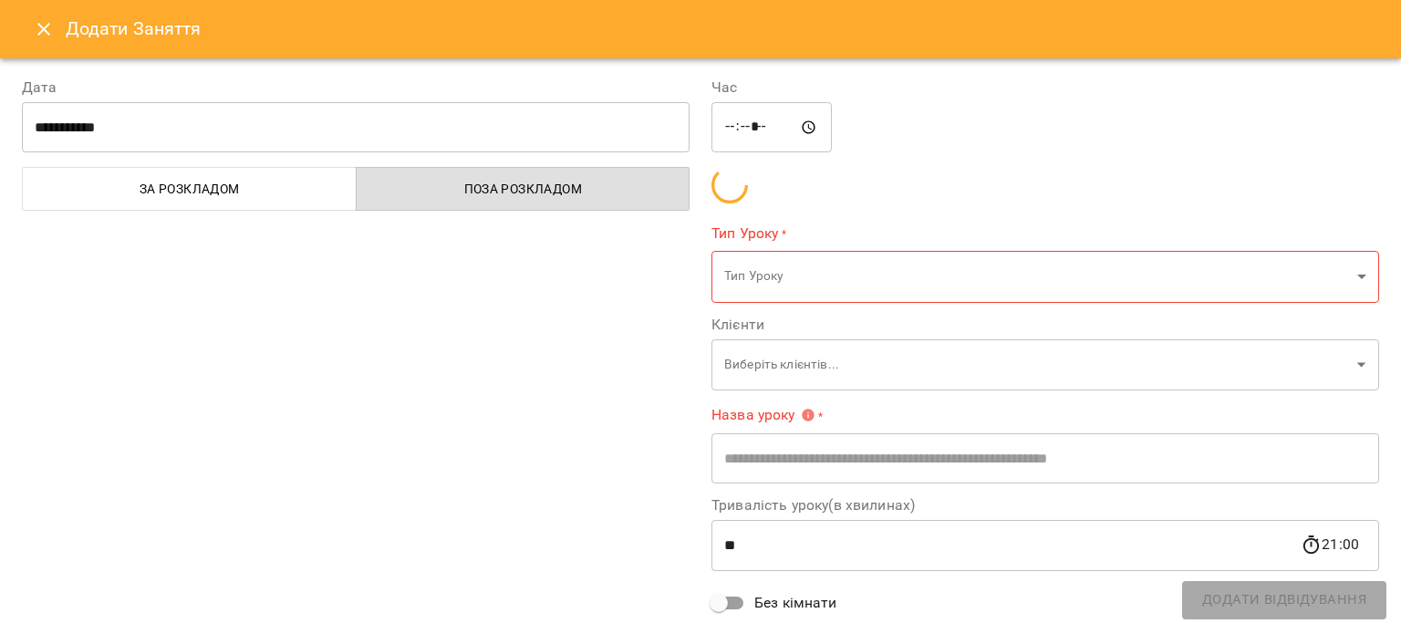
type input "**********"
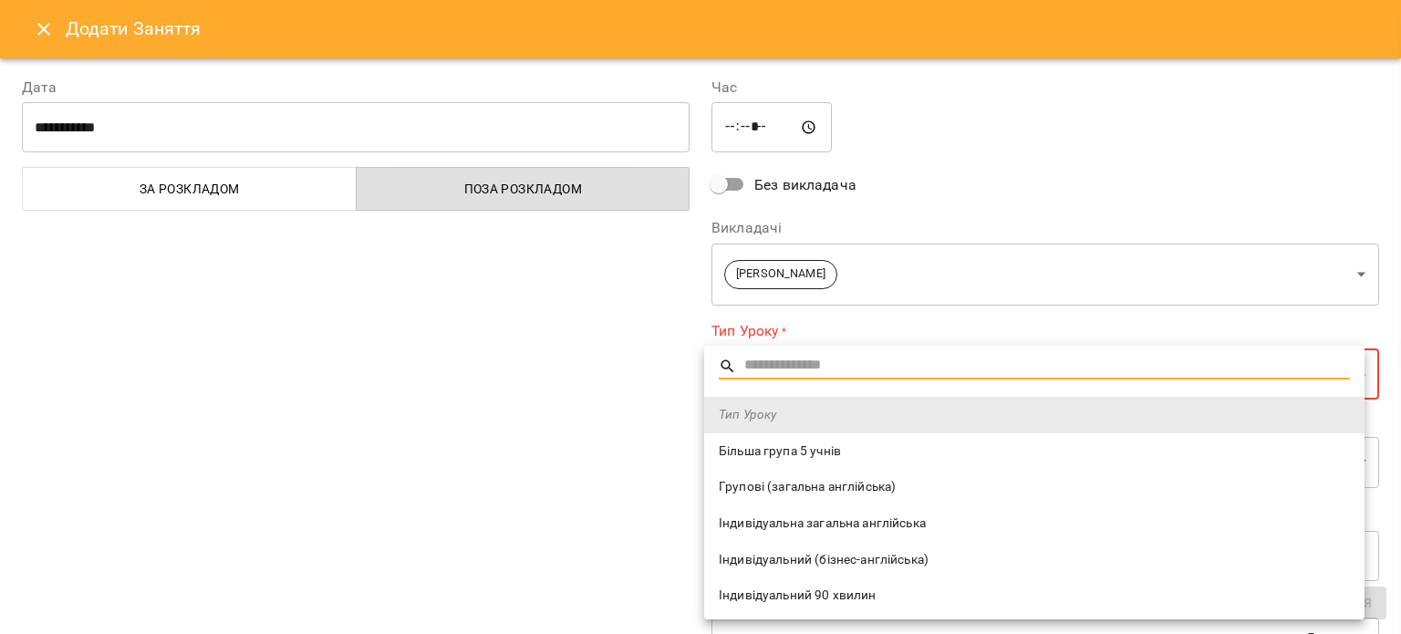
click at [777, 533] on li "Індивідуальна загальна англійська" at bounding box center [1034, 523] width 660 height 36
type input "**********"
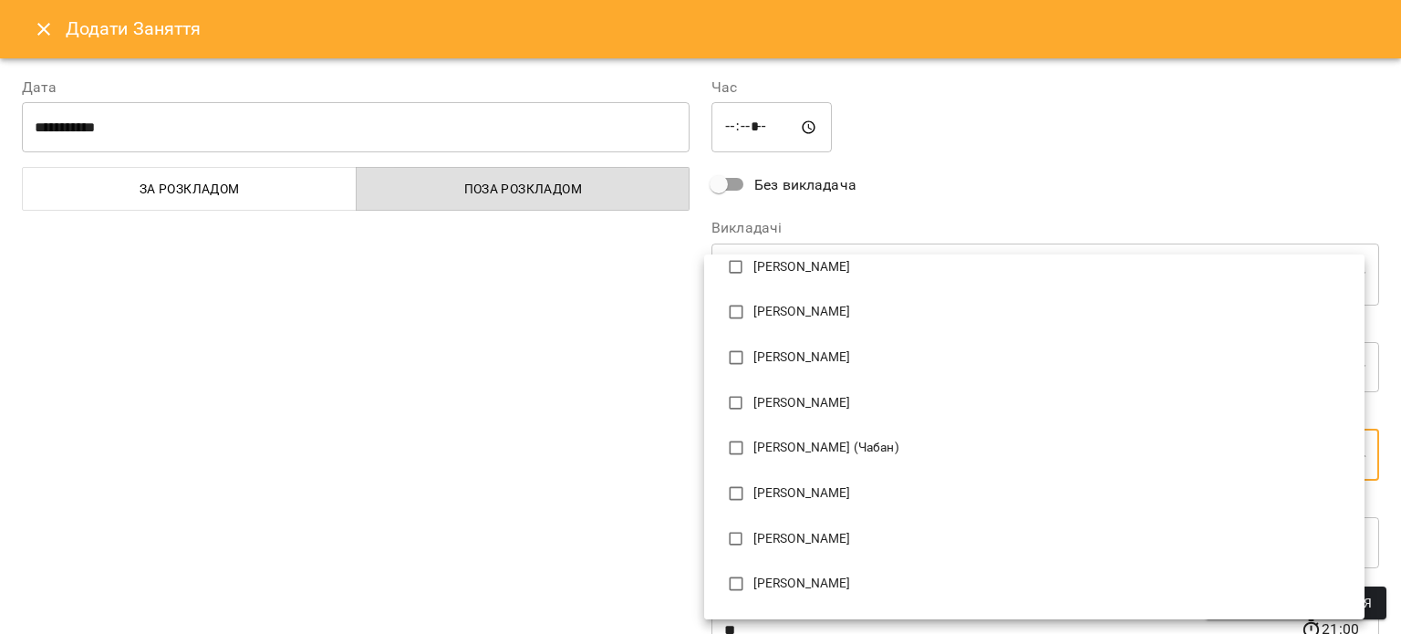
scroll to position [491, 0]
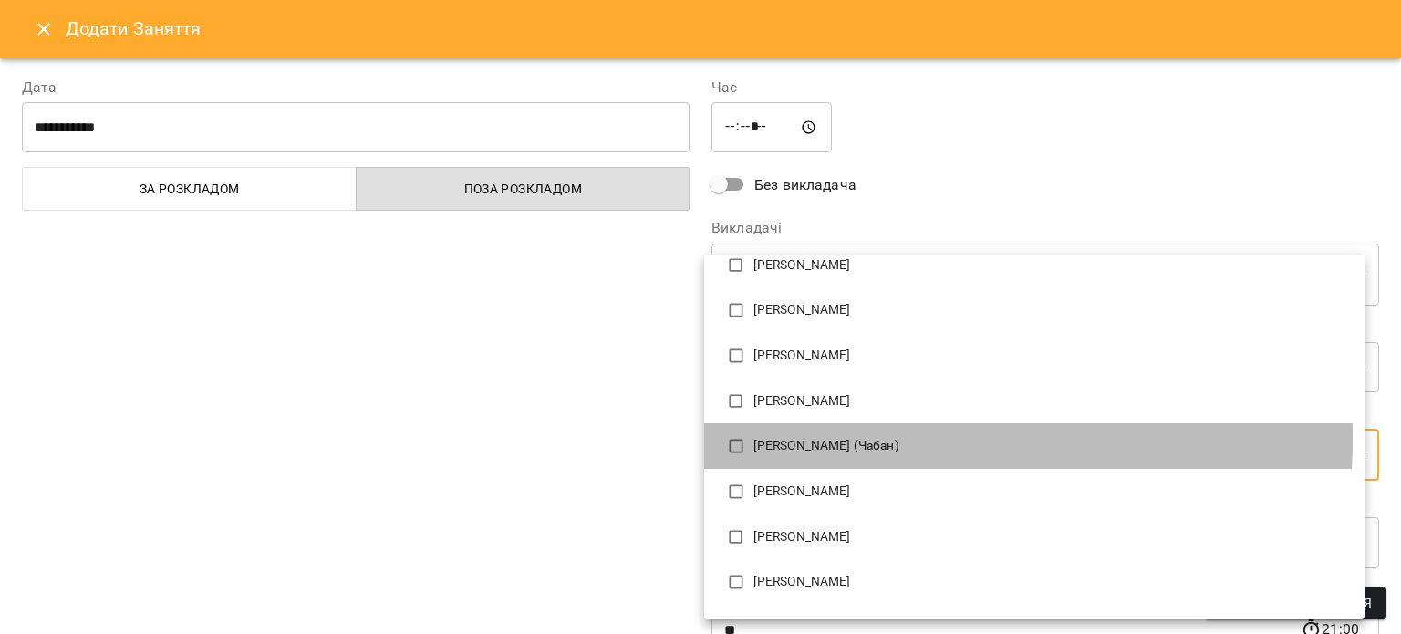
click at [809, 438] on p "[PERSON_NAME] (Чабан)" at bounding box center [1051, 446] width 597 height 18
type input "**********"
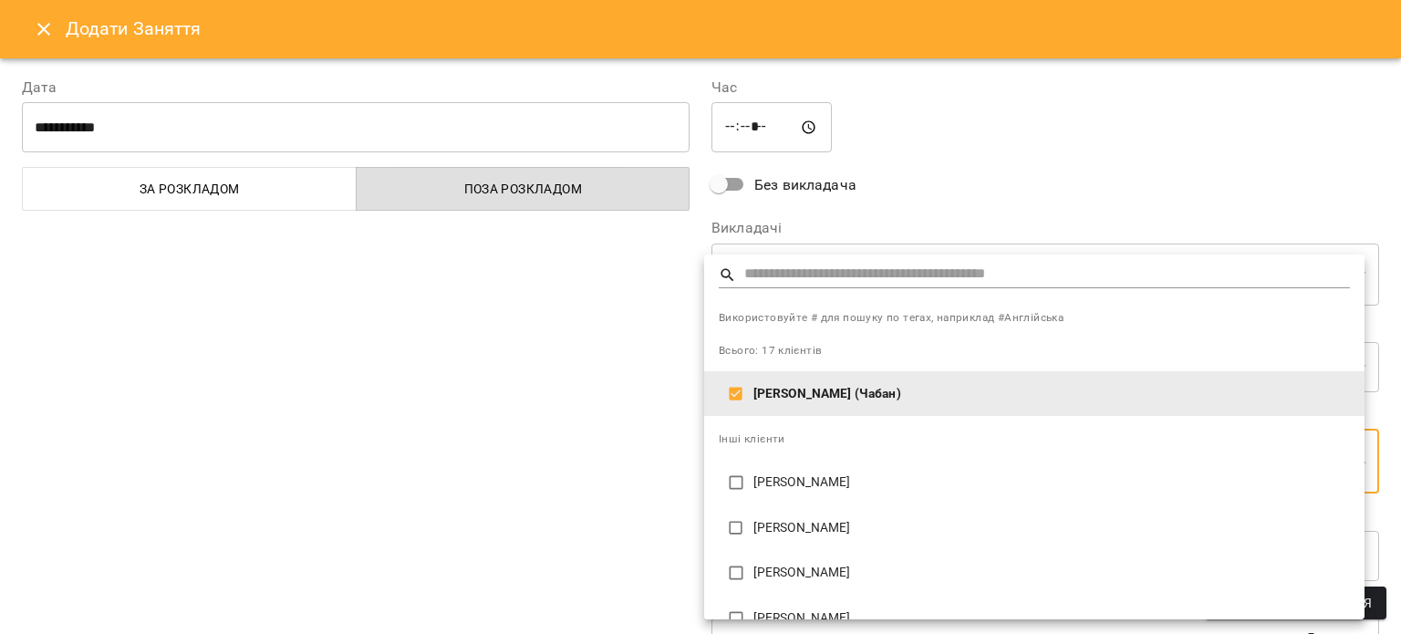
scroll to position [0, 0]
click at [660, 472] on div at bounding box center [700, 317] width 1401 height 634
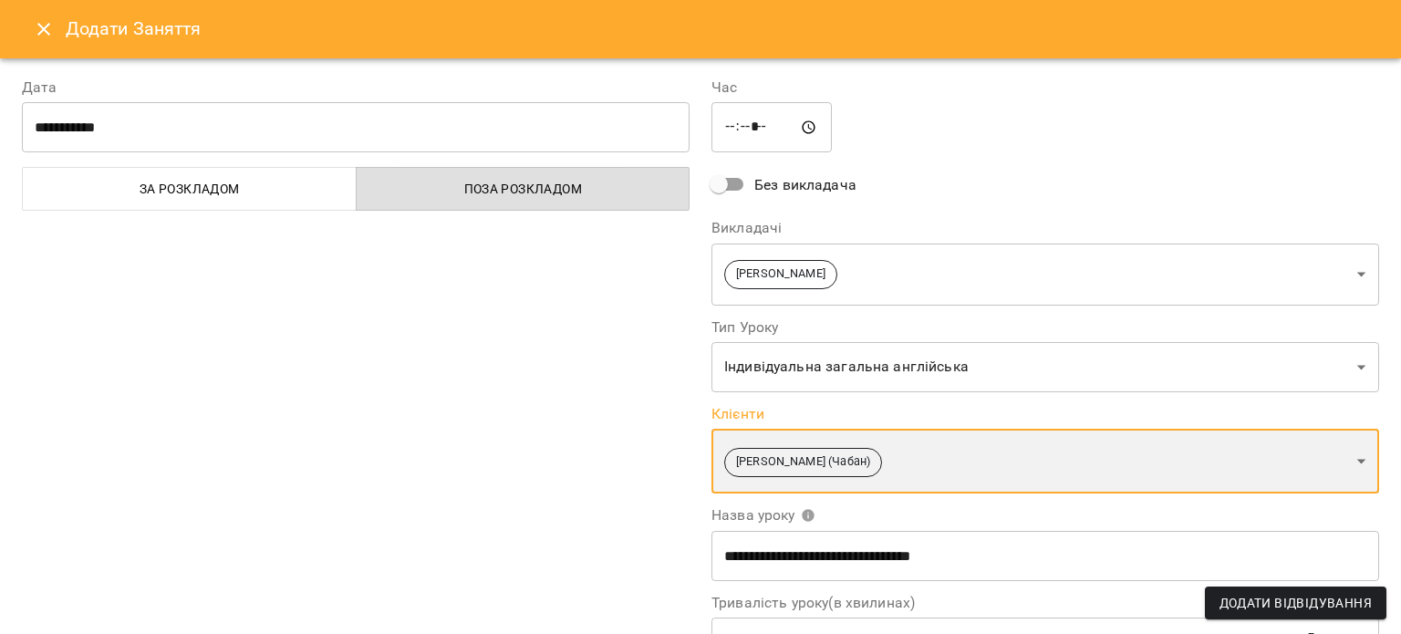
scroll to position [250, 0]
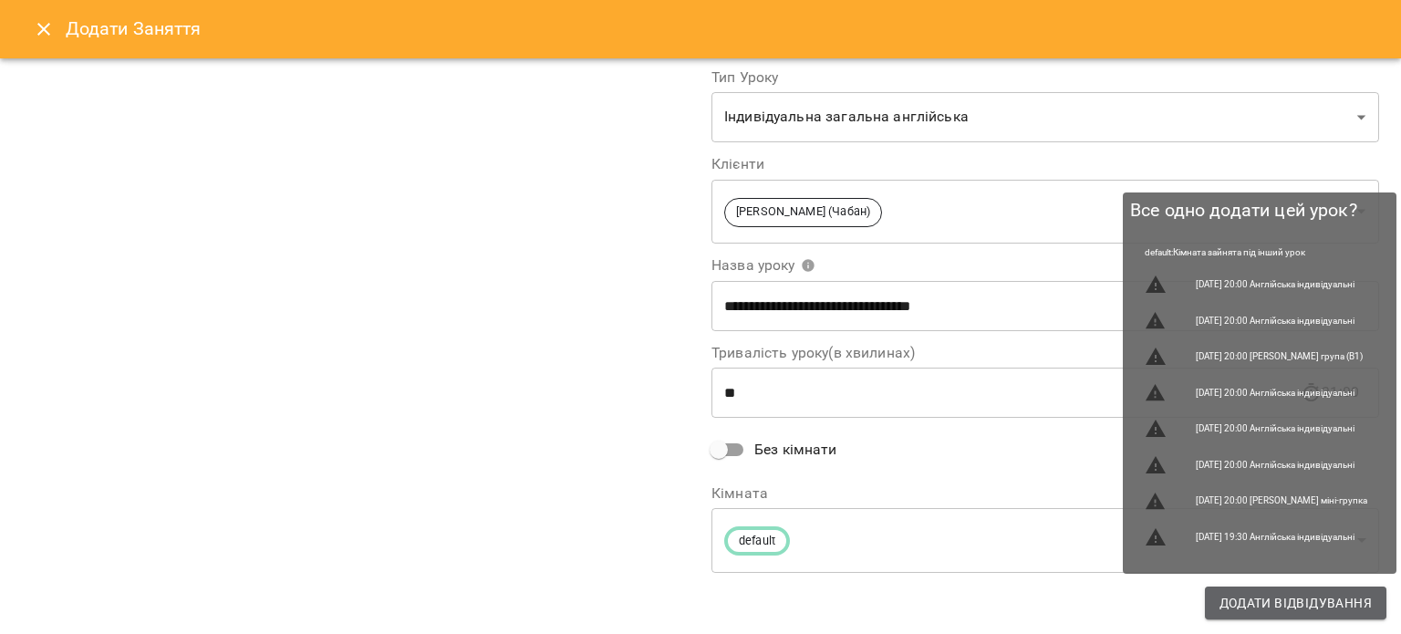
click at [1247, 593] on span "Додати Відвідування" at bounding box center [1296, 603] width 152 height 22
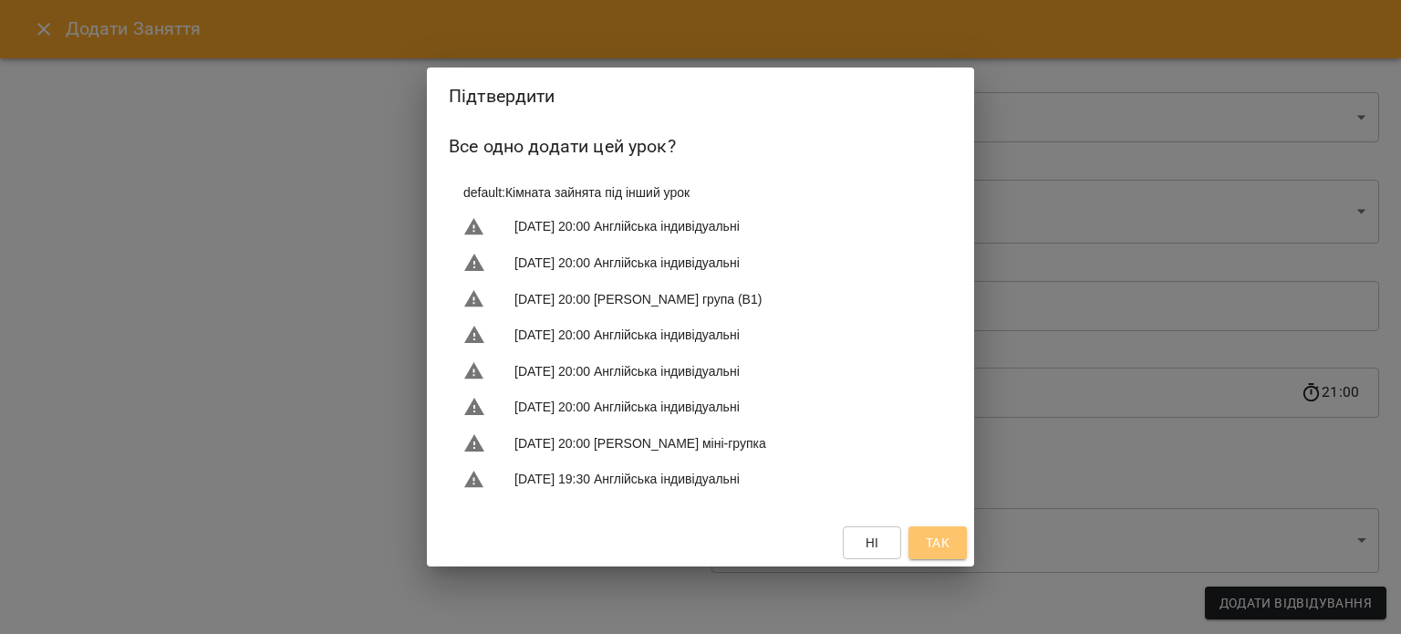
click at [954, 537] on button "Так" at bounding box center [938, 542] width 58 height 33
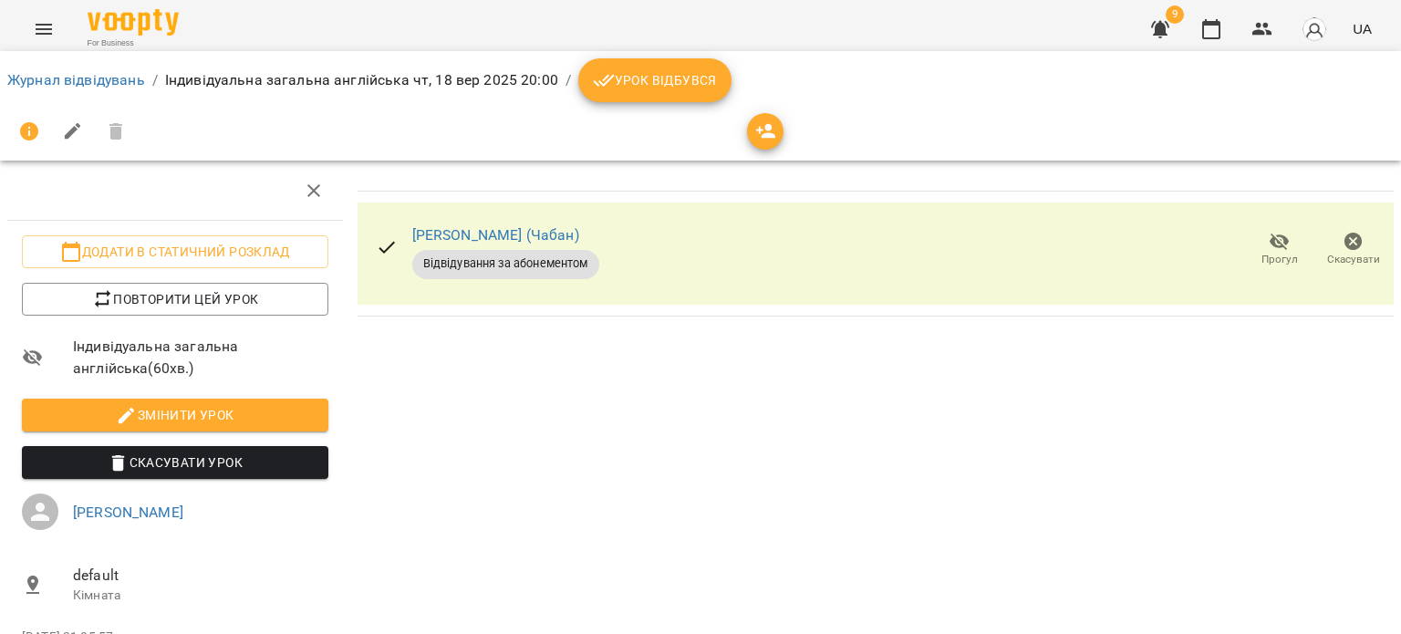
click at [635, 72] on span "Урок відбувся" at bounding box center [655, 80] width 124 height 22
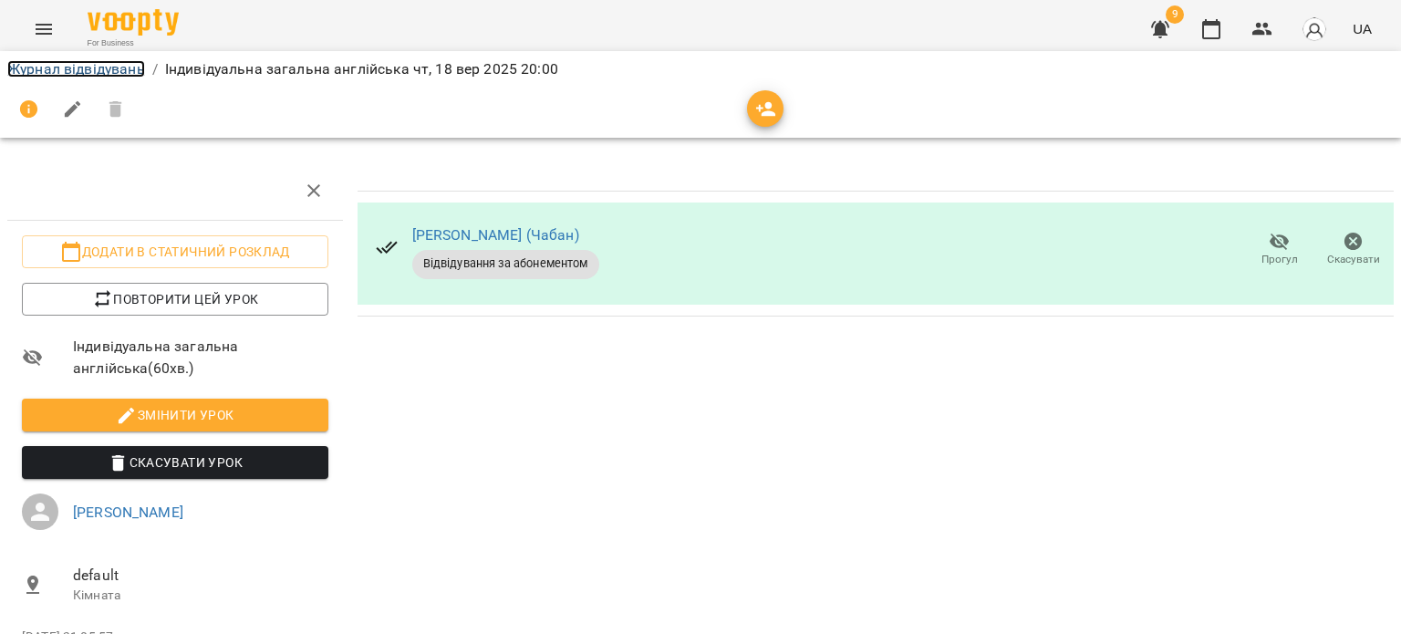
click at [114, 65] on link "Журнал відвідувань" at bounding box center [76, 68] width 138 height 17
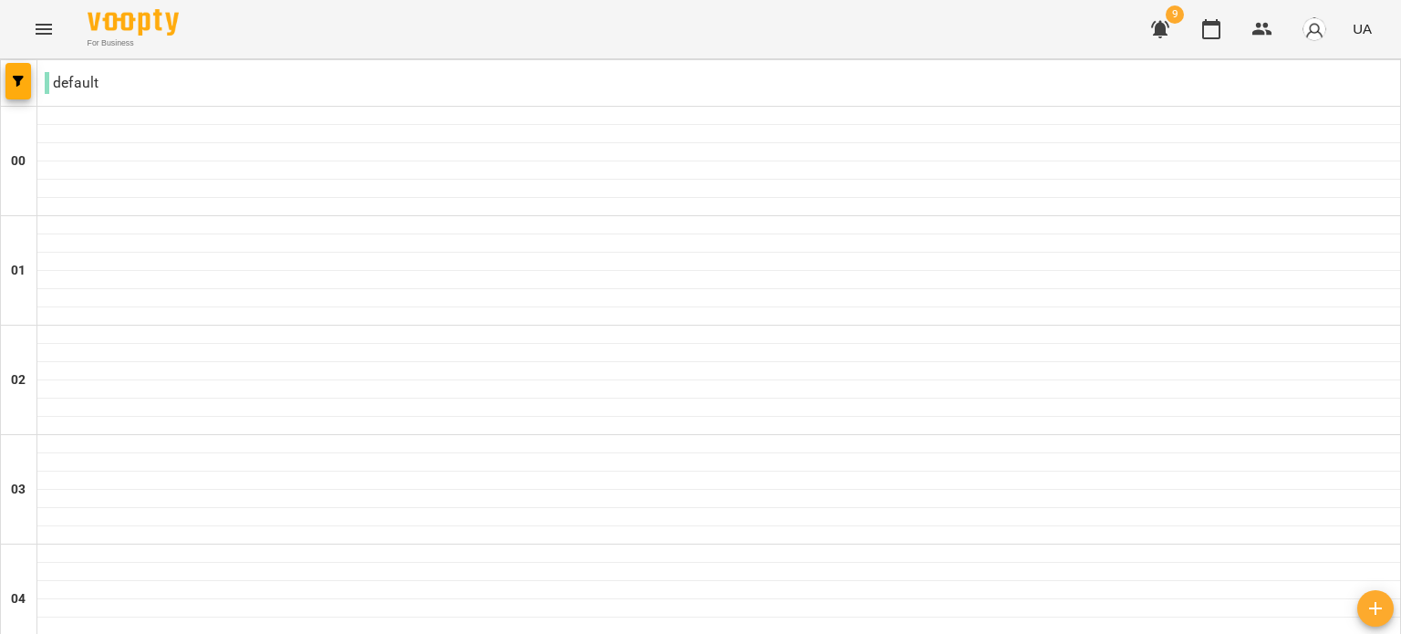
scroll to position [2111, 0]
